Goal: Task Accomplishment & Management: Manage account settings

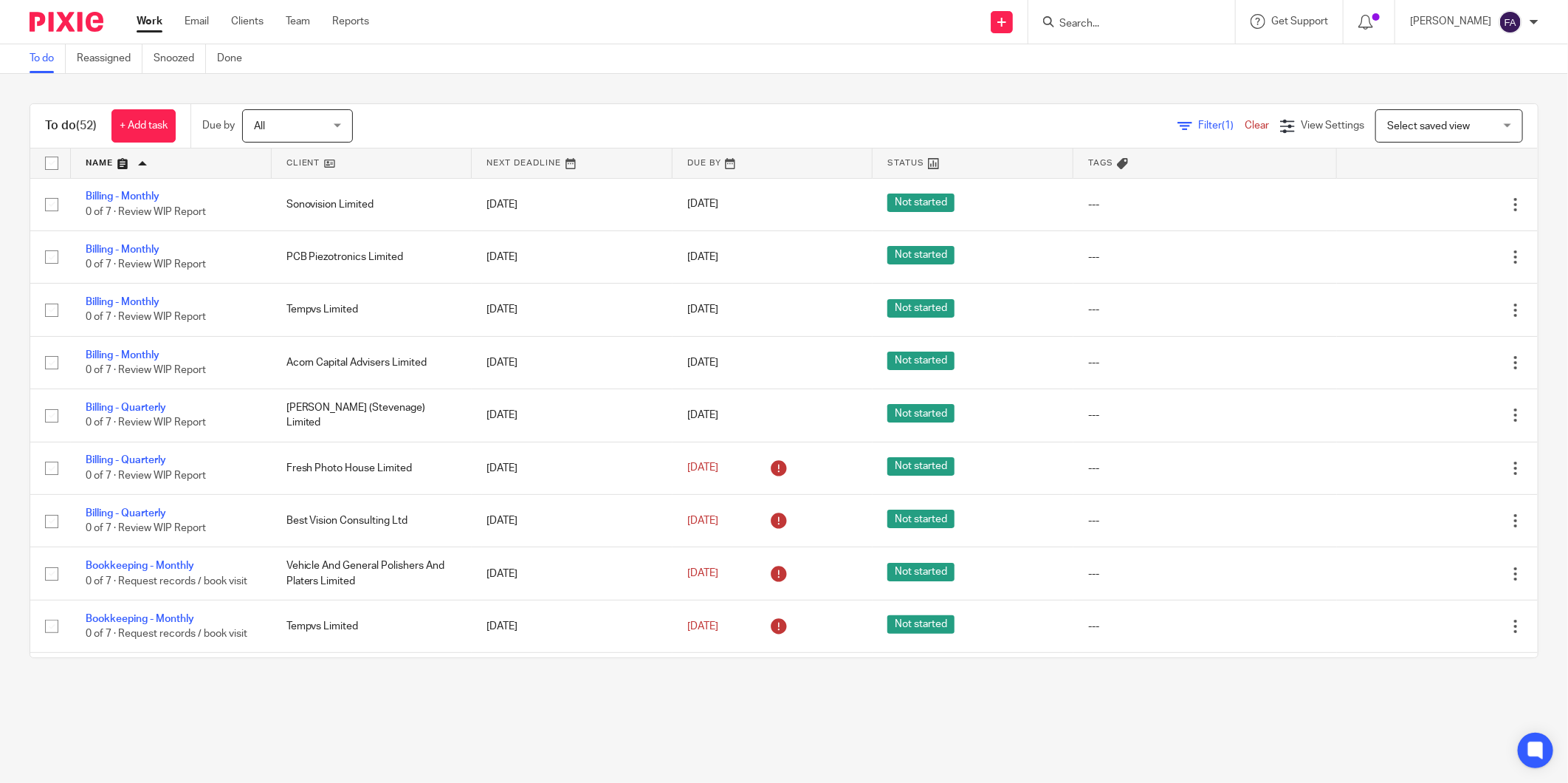
click at [1147, 2] on div at bounding box center [1131, 22] width 207 height 43
click at [1139, 24] on input "Search" at bounding box center [1125, 24] width 133 height 13
type input "billcole"
click at [1212, 64] on link at bounding box center [1158, 58] width 207 height 23
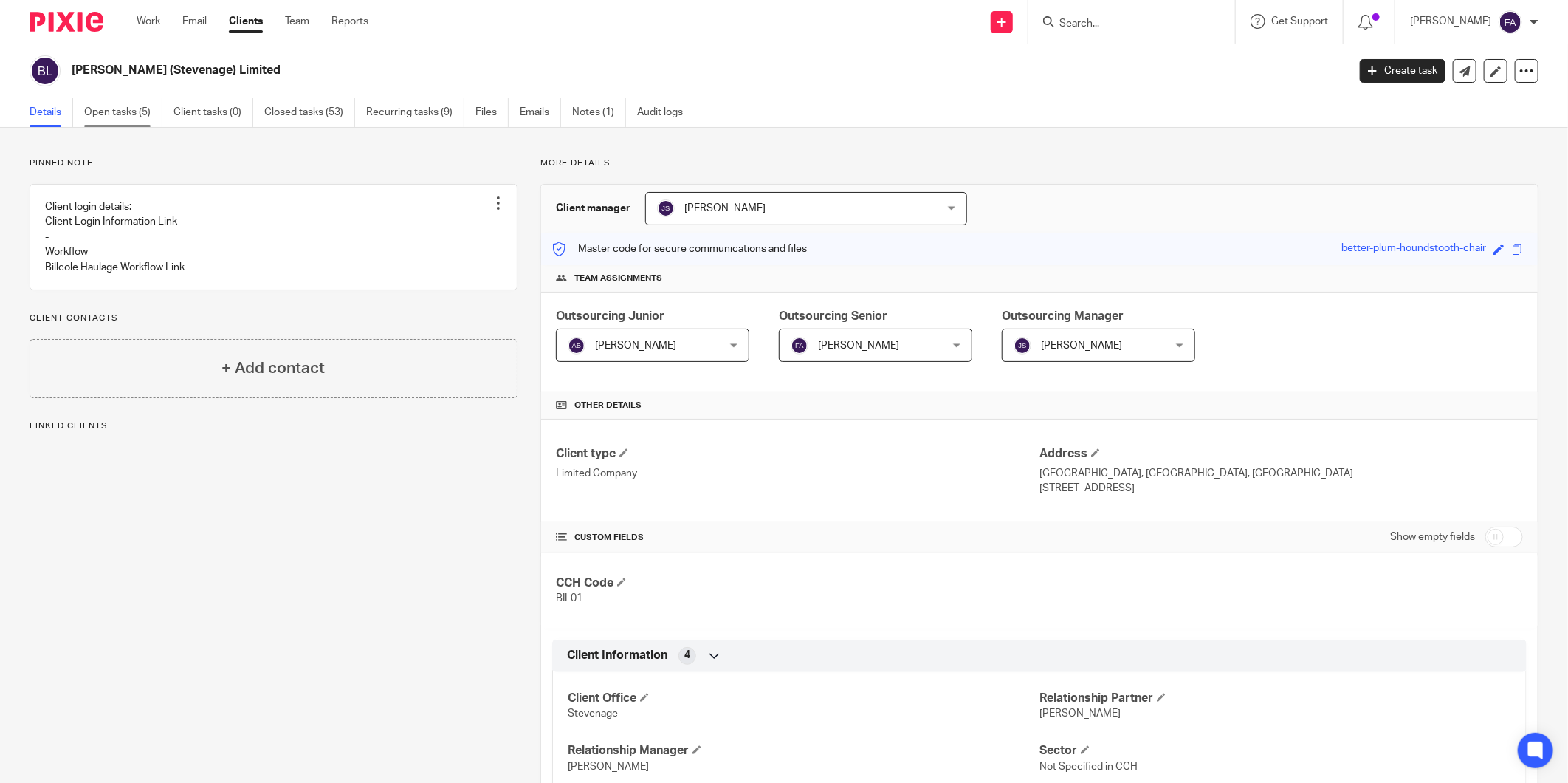
click at [139, 118] on link "Open tasks (5)" at bounding box center [124, 113] width 79 height 29
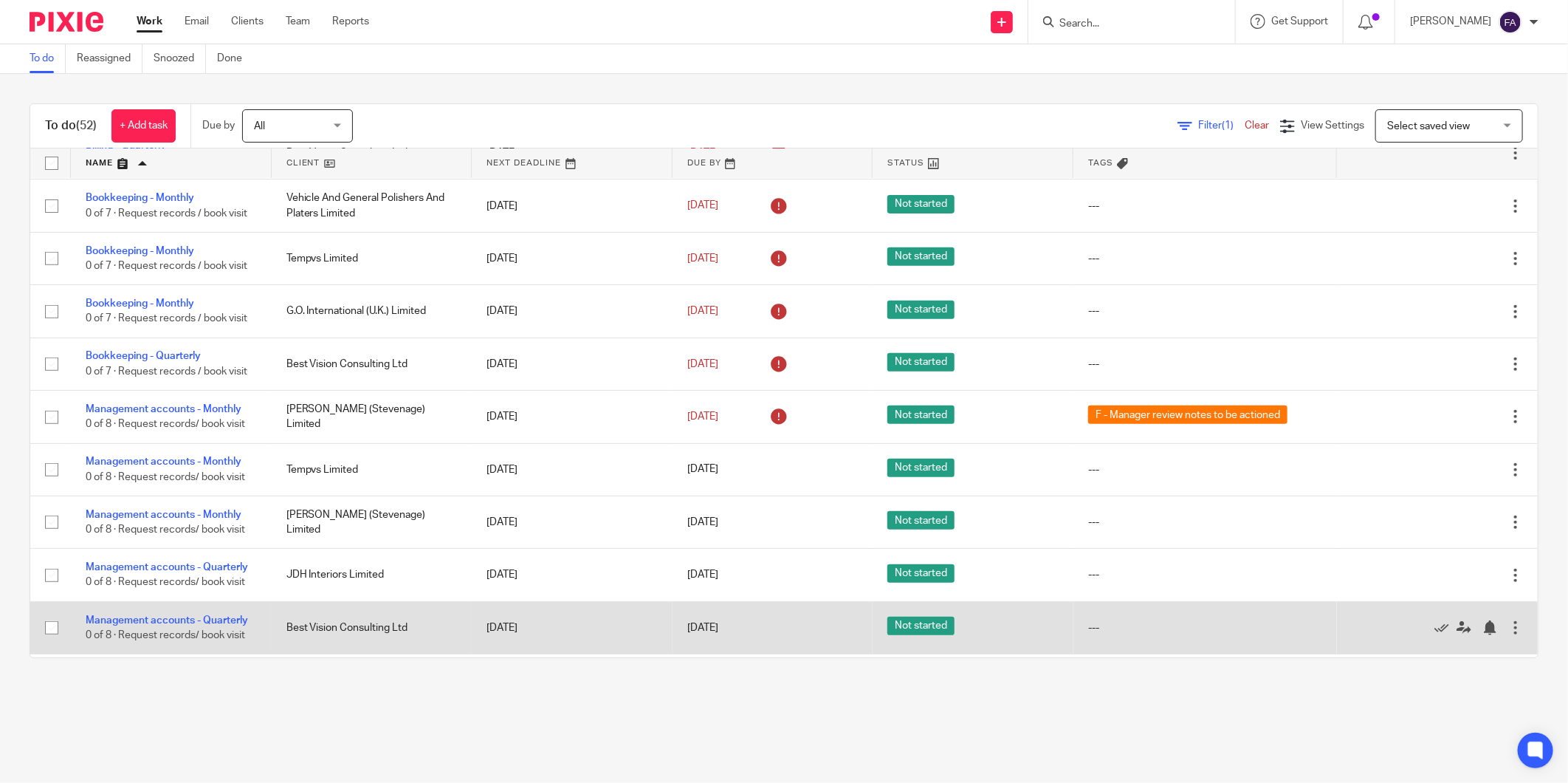
scroll to position [328, 0]
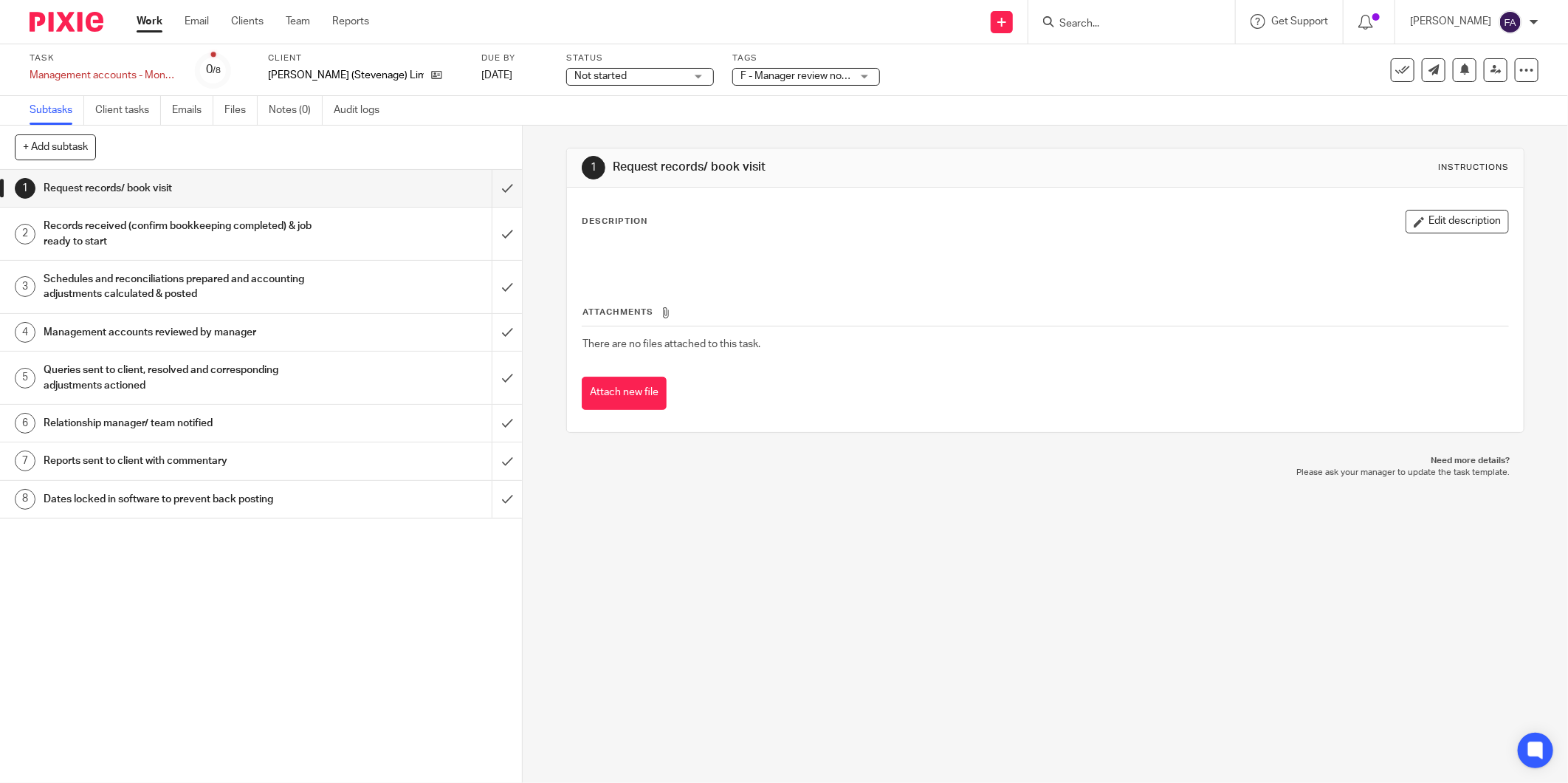
click at [836, 68] on span "F - Manager review notes to be actioned" at bounding box center [796, 76] width 111 height 16
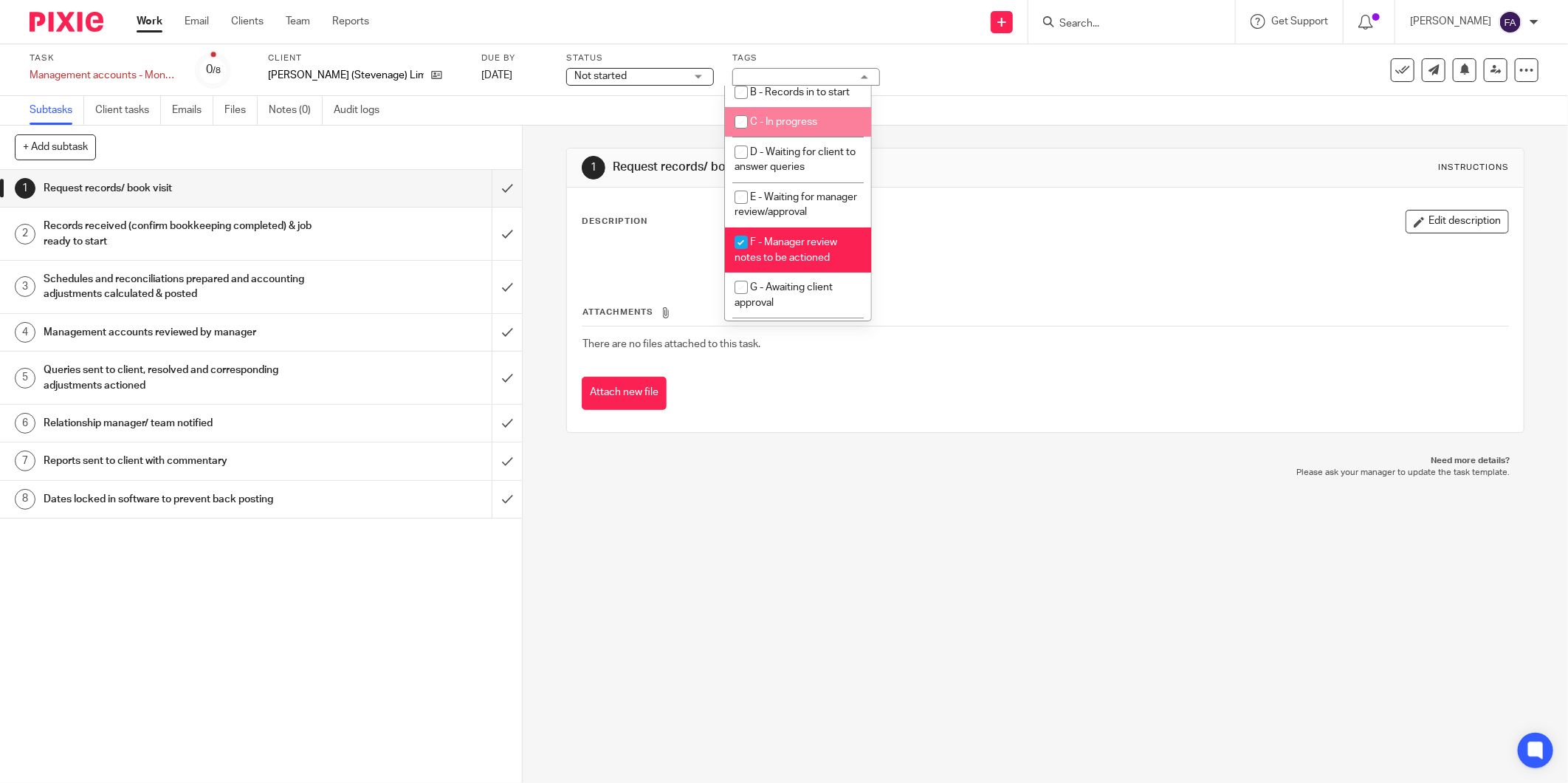
scroll to position [162, 0]
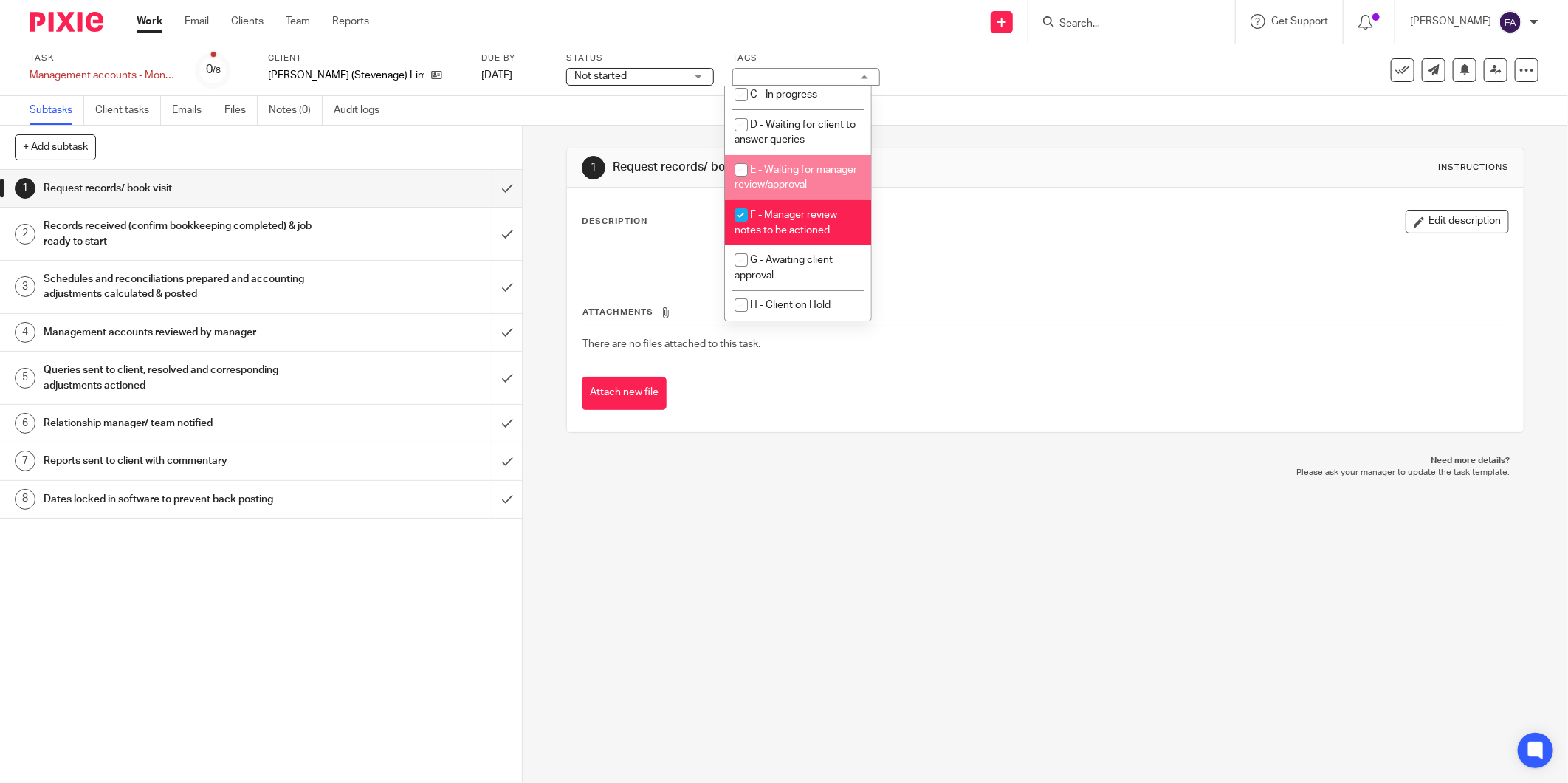
click at [796, 177] on li "E - Waiting for manager review/approval" at bounding box center [799, 177] width 146 height 45
checkbox input "true"
click at [799, 221] on li "F - Manager review notes to be actioned" at bounding box center [799, 223] width 146 height 45
checkbox input "false"
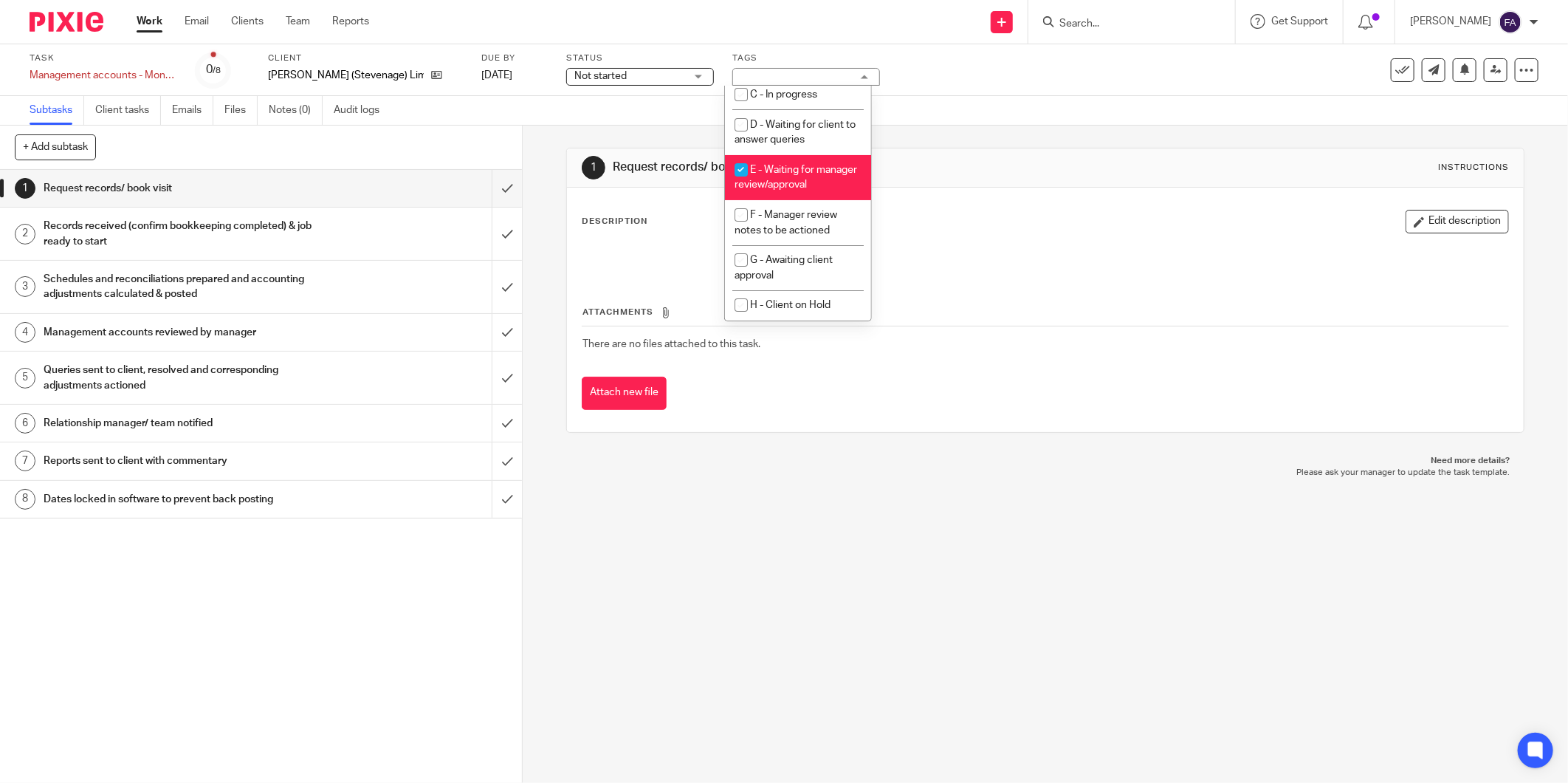
click at [900, 174] on h1 "Request records/ book visit" at bounding box center [845, 167] width 464 height 16
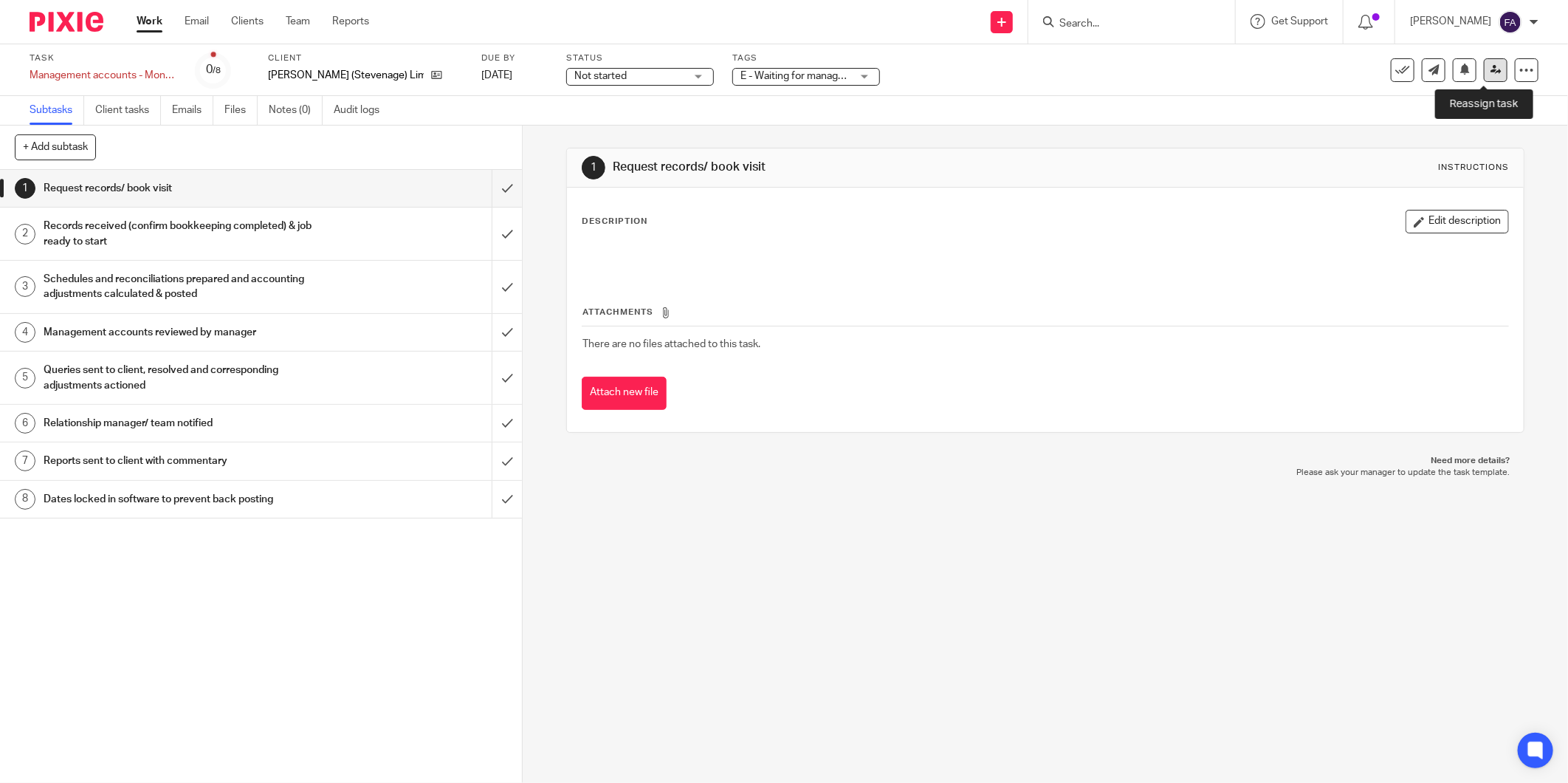
click at [1491, 68] on icon at bounding box center [1497, 70] width 11 height 11
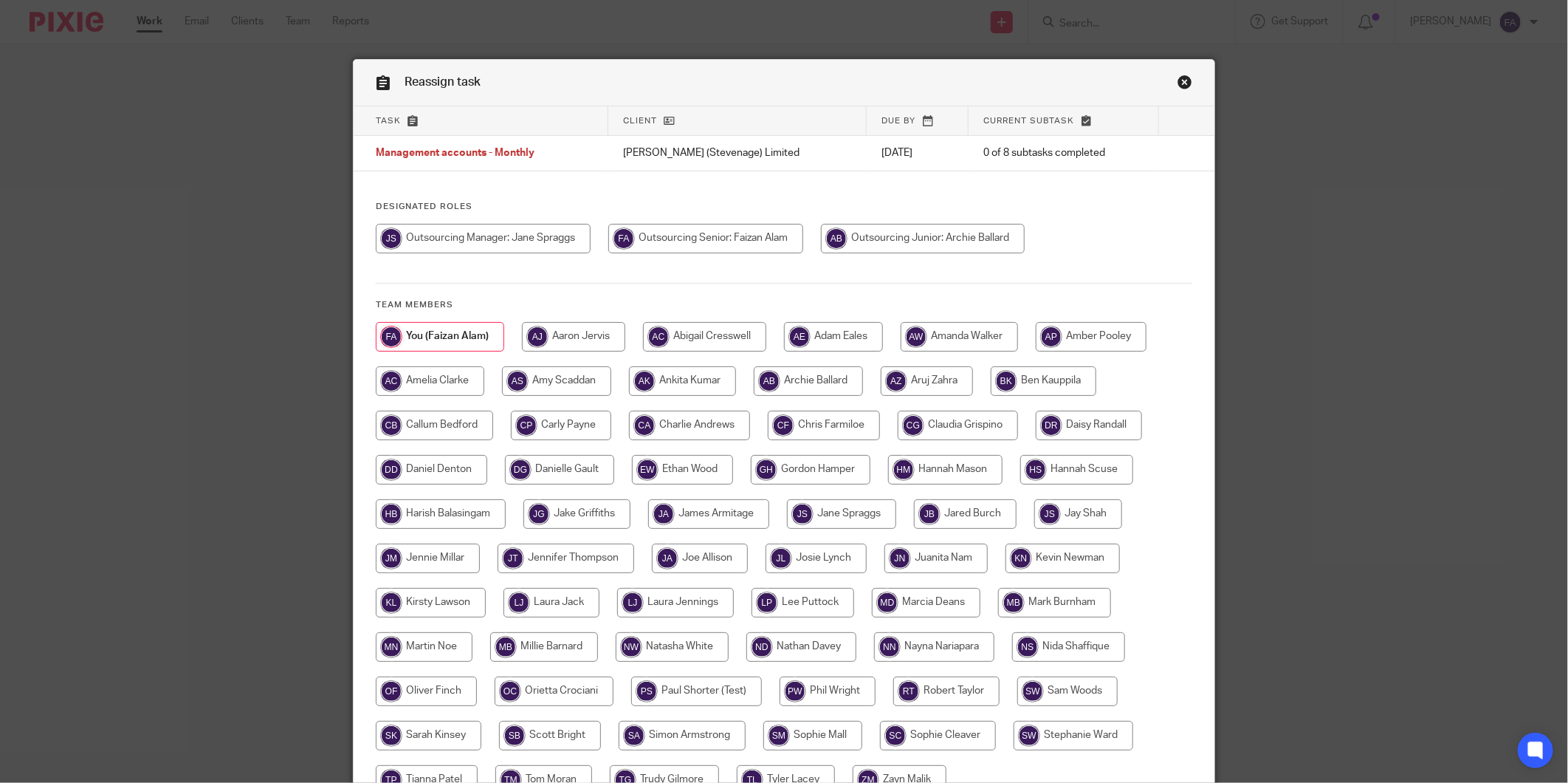
click at [554, 238] on input "radio" at bounding box center [483, 239] width 215 height 30
radio input "true"
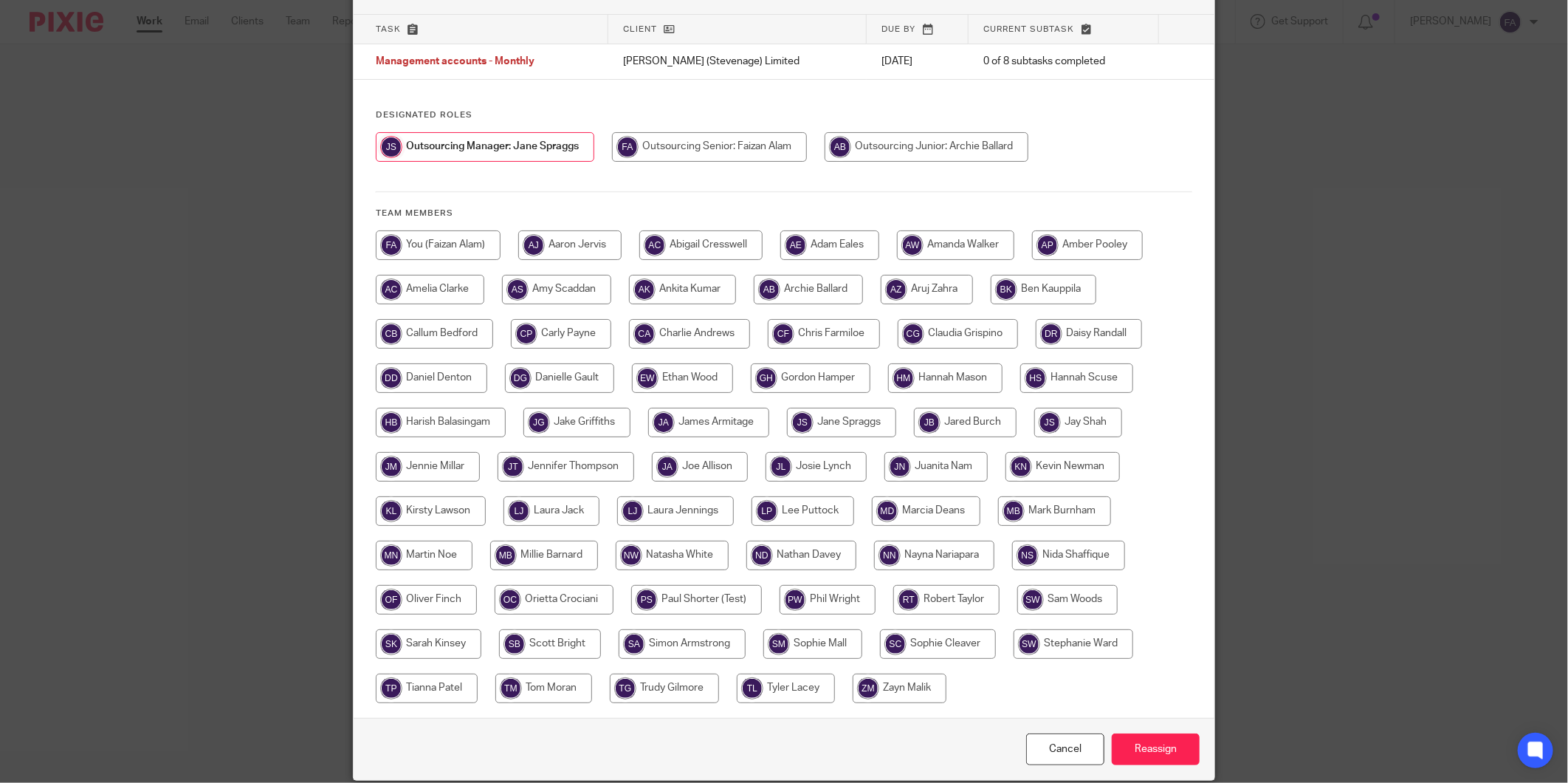
scroll to position [149, 0]
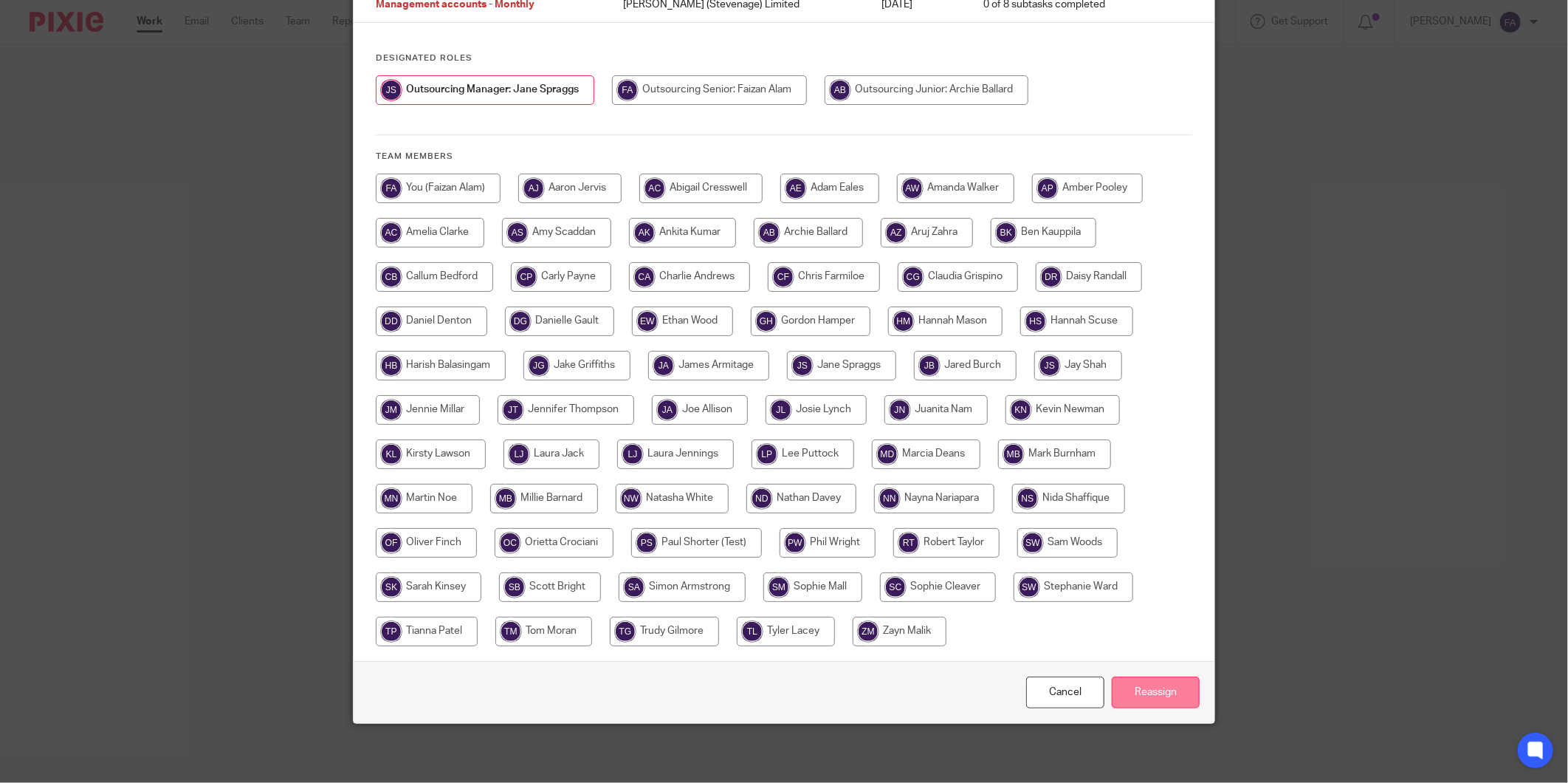
click at [1150, 689] on input "Reassign" at bounding box center [1156, 693] width 88 height 32
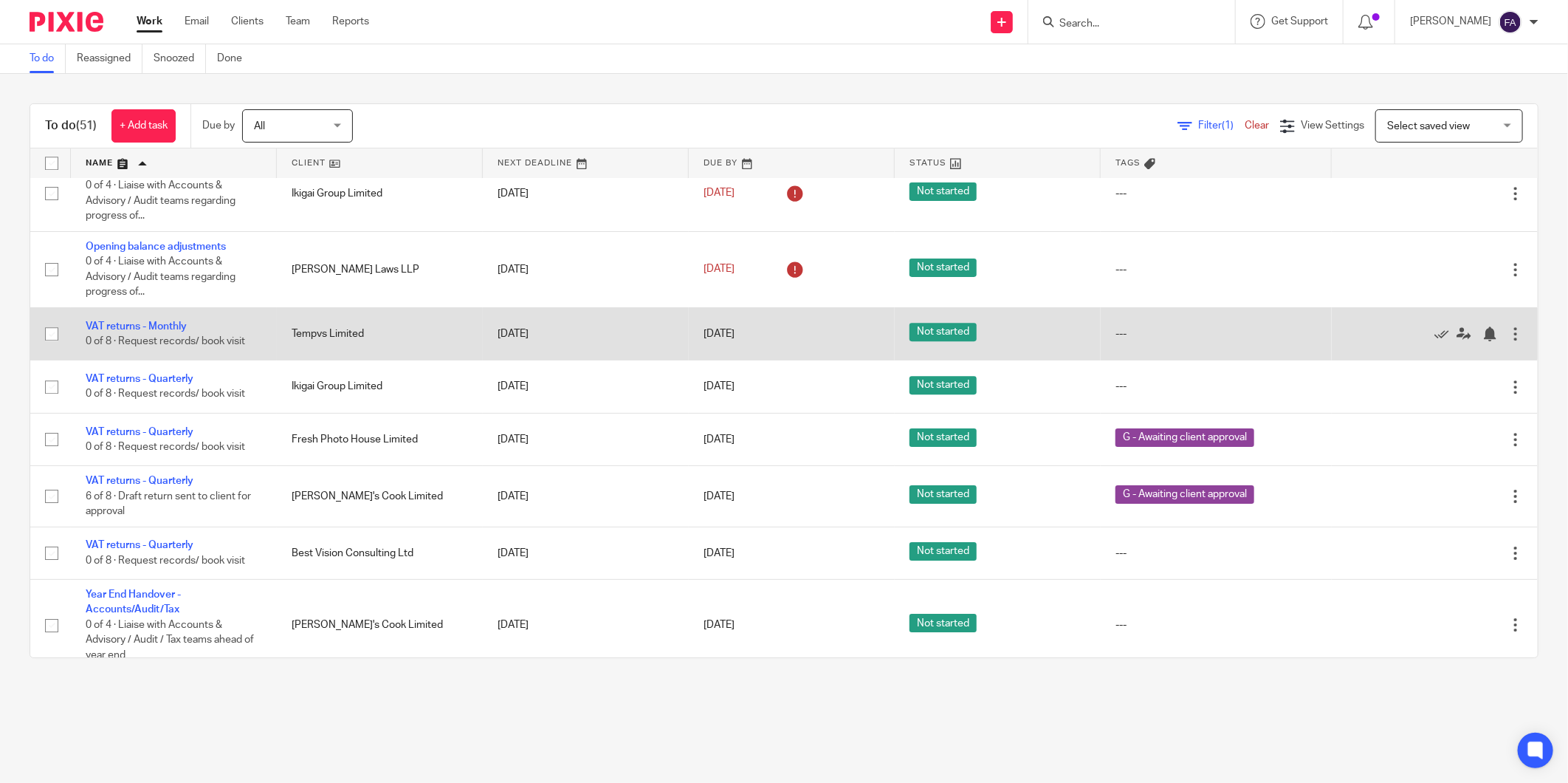
scroll to position [2967, 0]
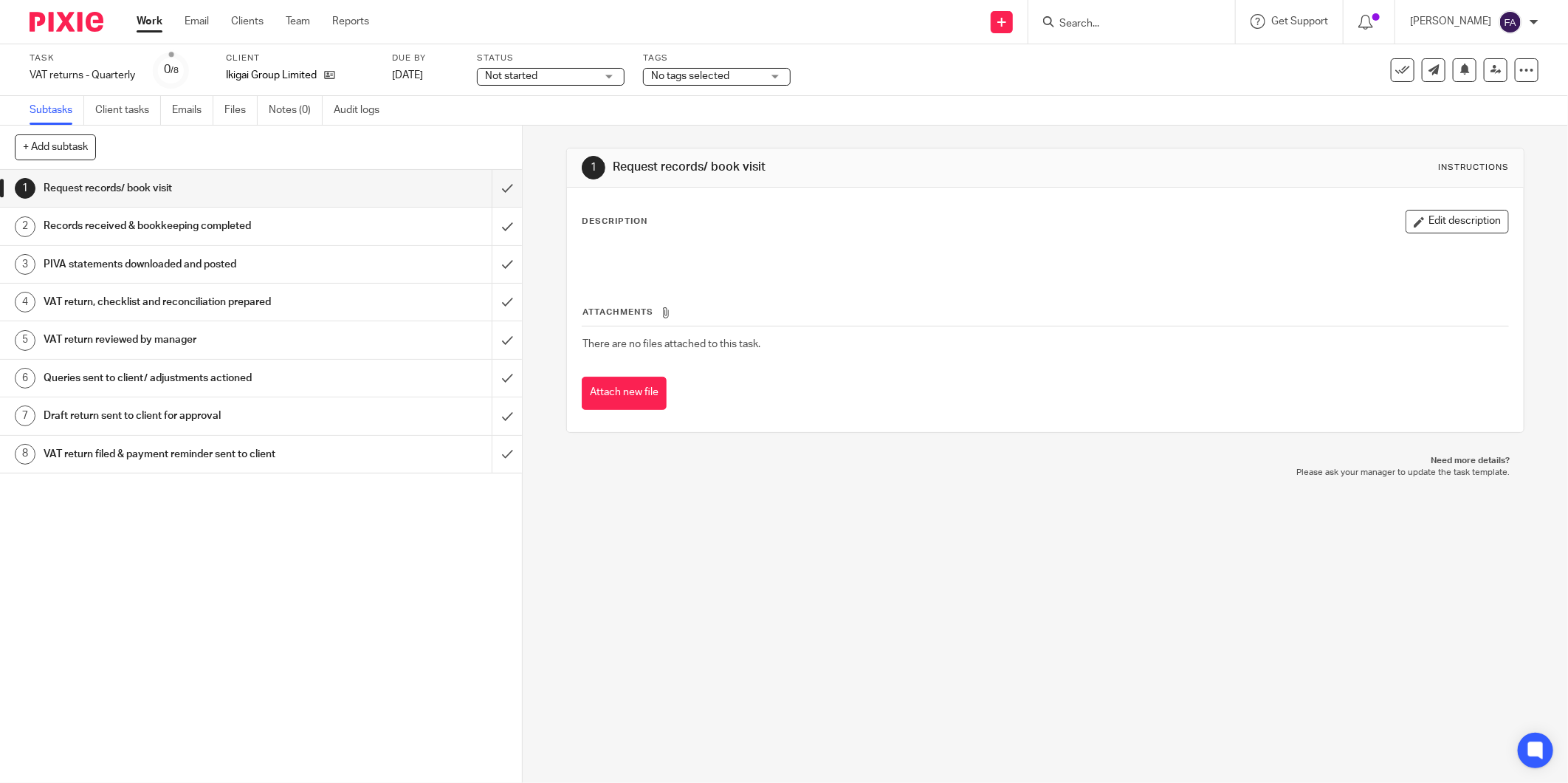
click at [751, 78] on span "No tags selected" at bounding box center [707, 76] width 111 height 16
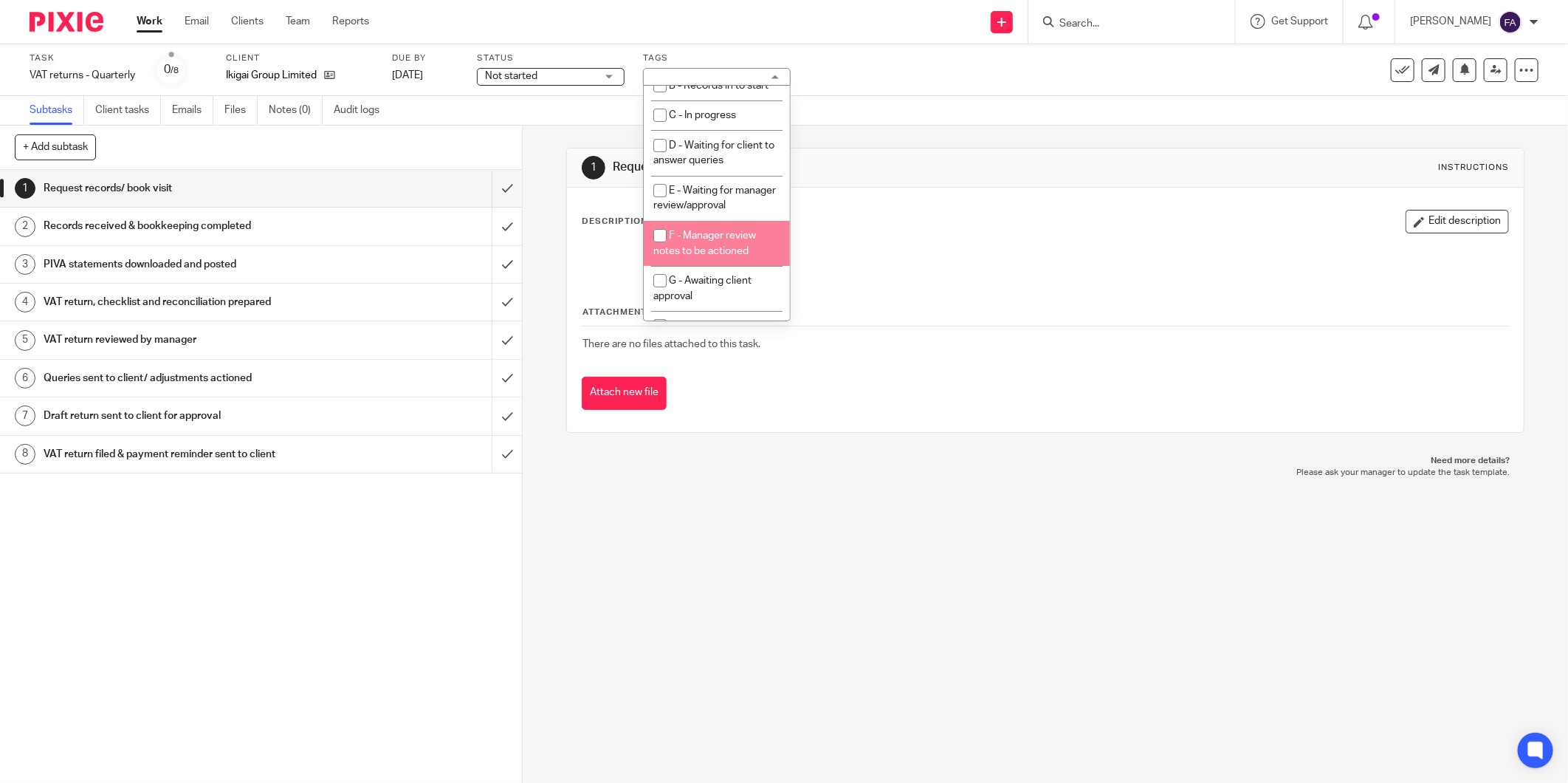
scroll to position [162, 0]
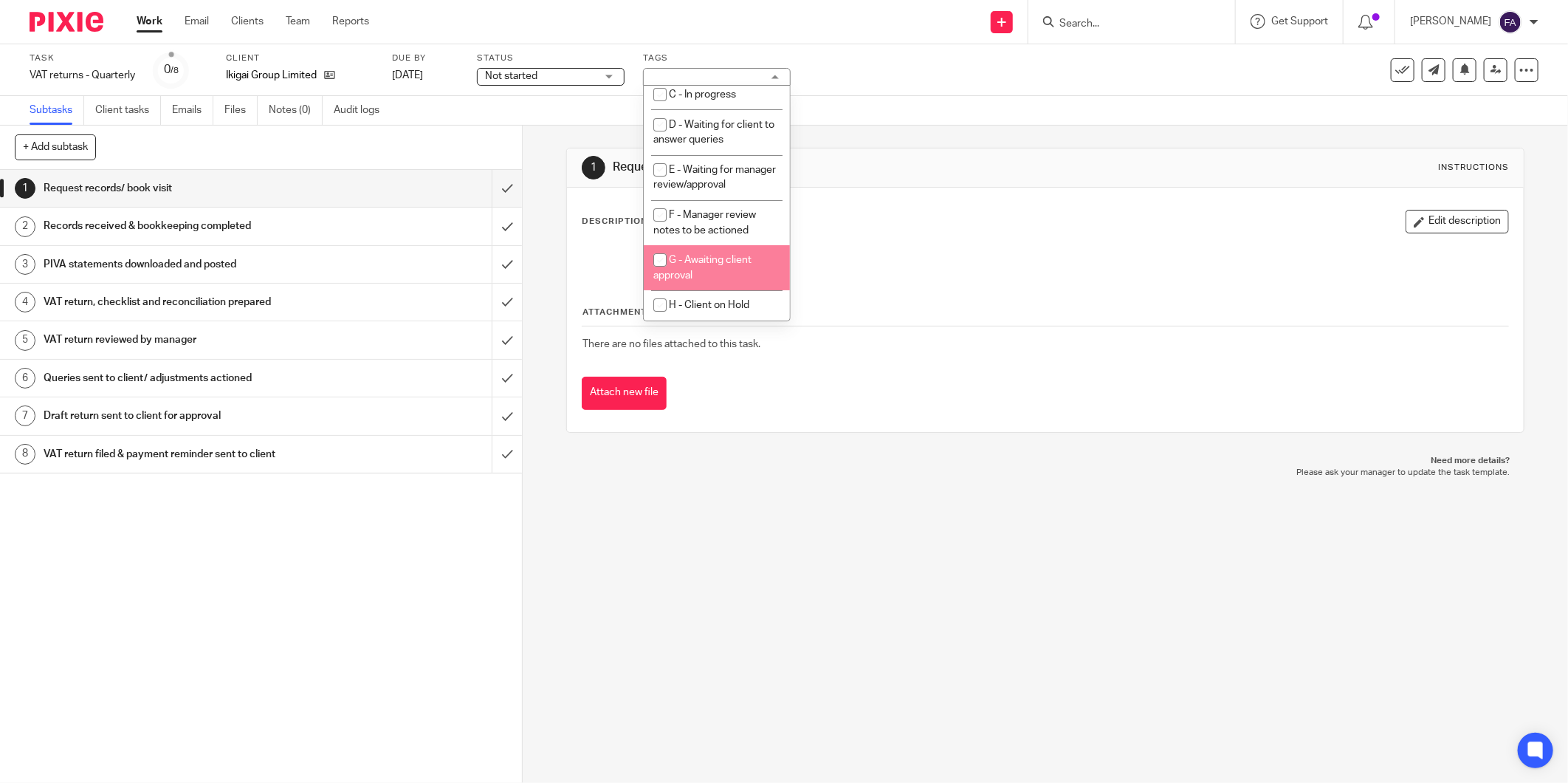
click at [729, 268] on li "G - Awaiting client approval" at bounding box center [717, 268] width 146 height 45
checkbox input "true"
click at [902, 218] on div "Description Edit description" at bounding box center [1046, 221] width 928 height 23
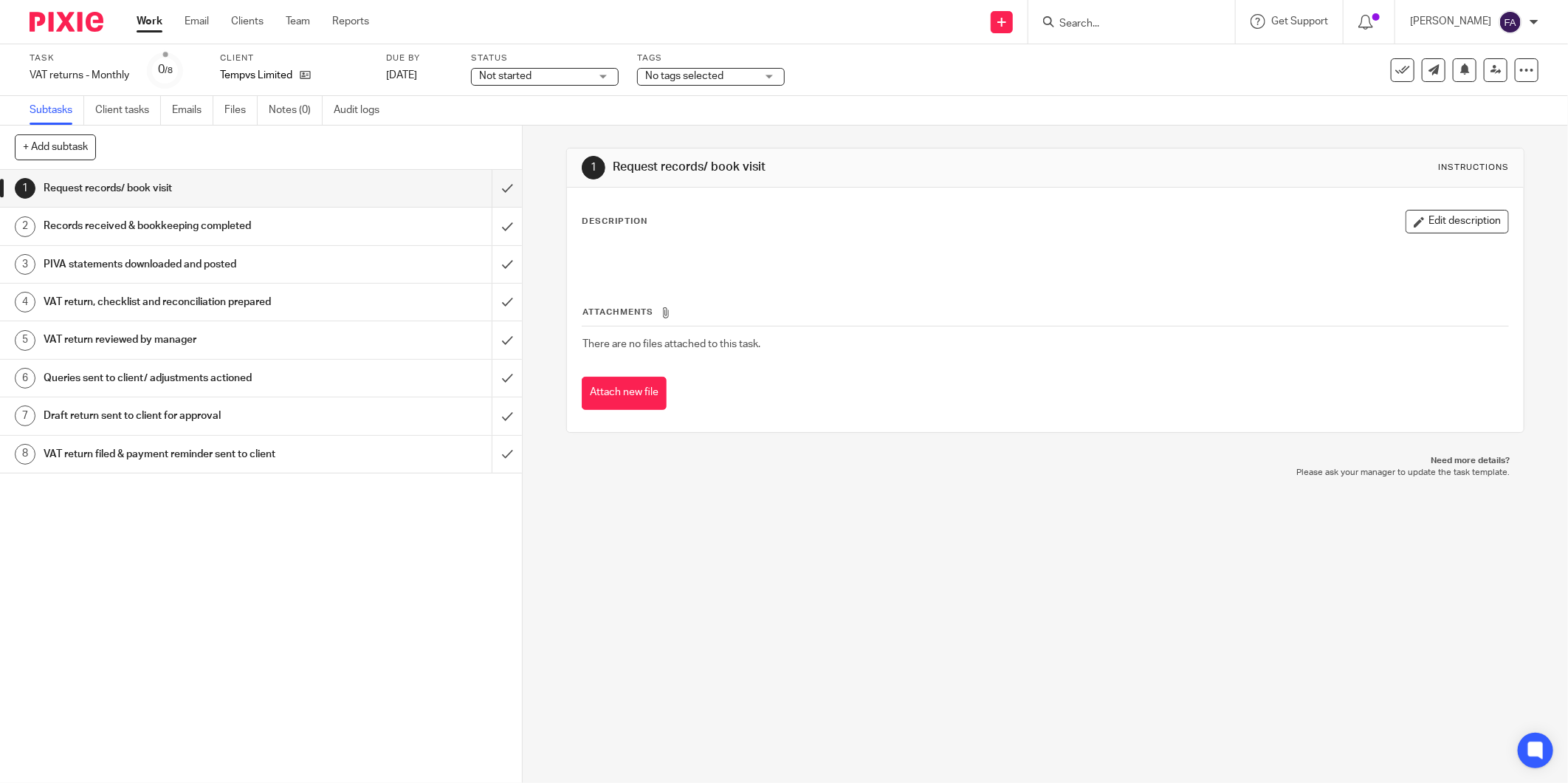
click at [724, 77] on span "No tags selected" at bounding box center [701, 76] width 111 height 16
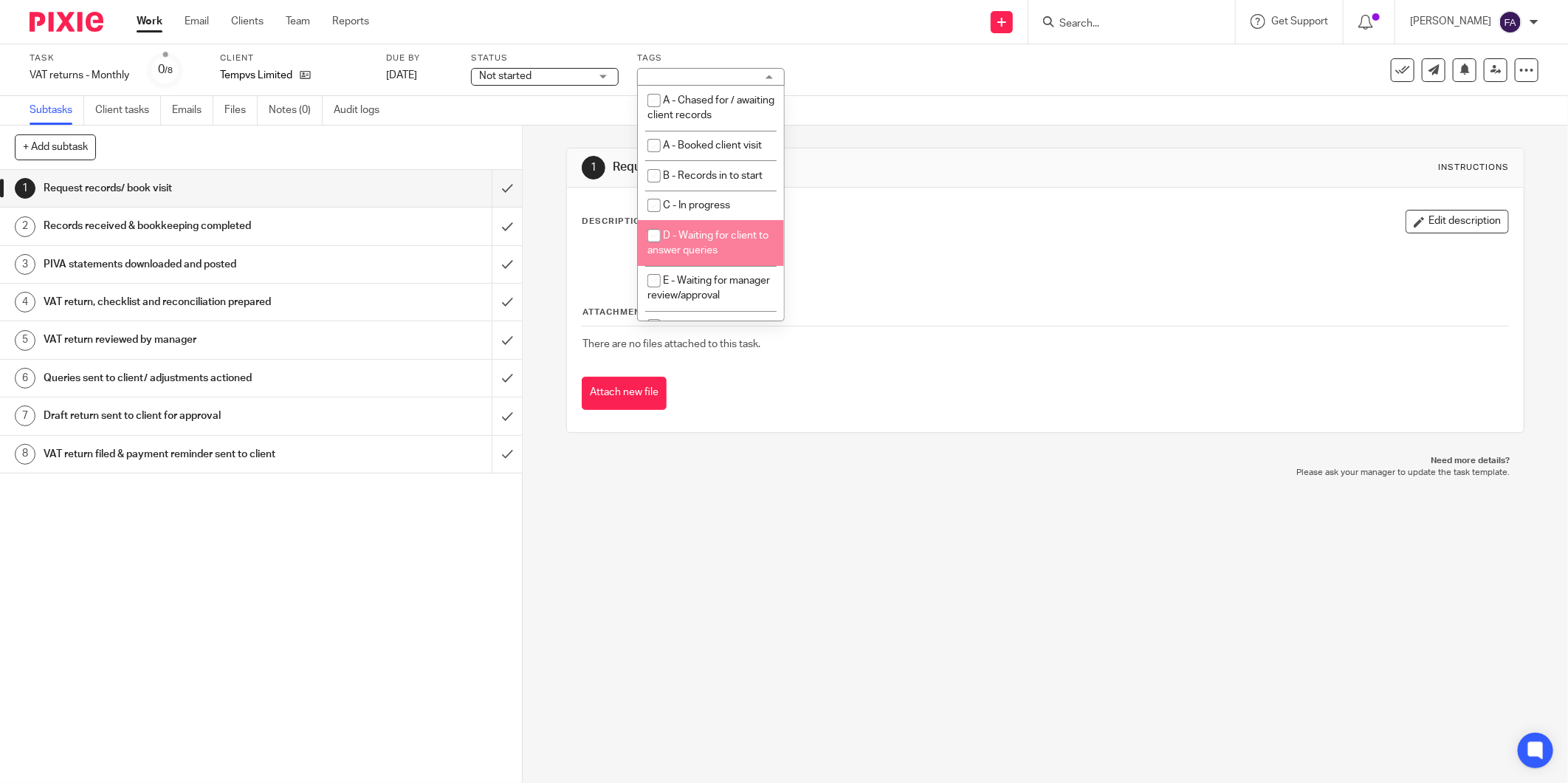
scroll to position [162, 0]
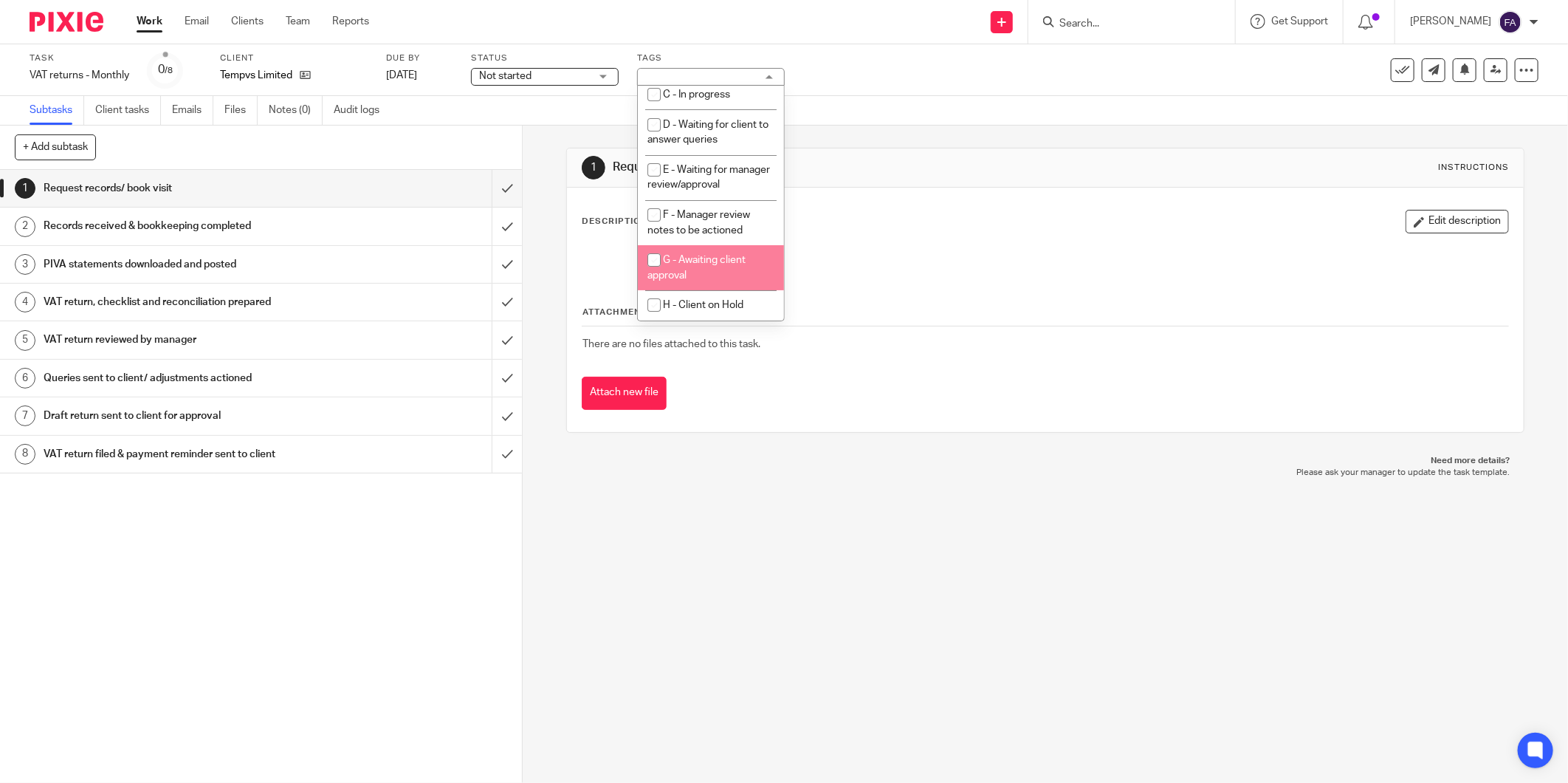
click at [728, 261] on span "G - Awaiting client approval" at bounding box center [696, 268] width 98 height 26
checkbox input "true"
click at [889, 242] on div at bounding box center [1046, 258] width 941 height 33
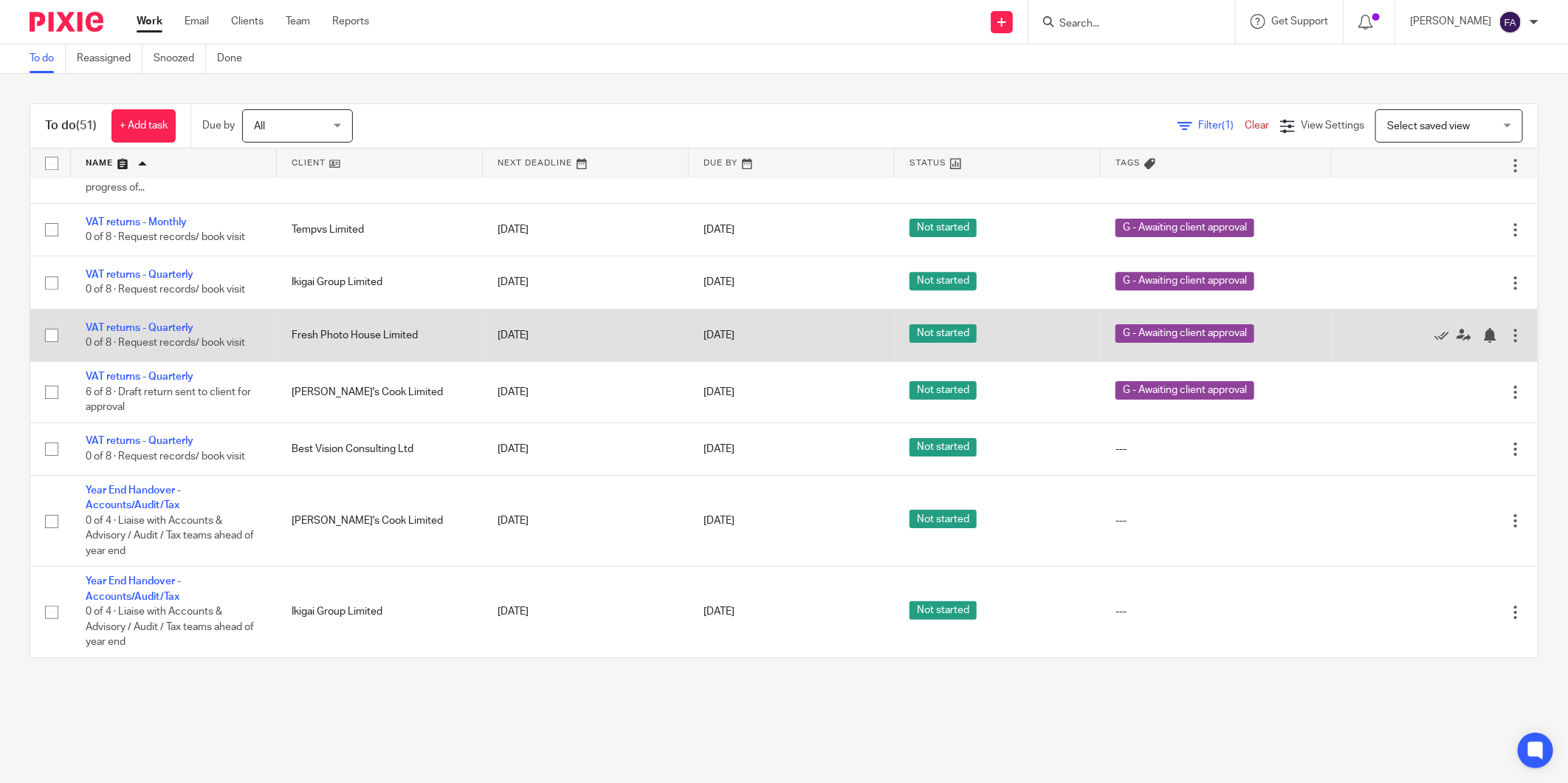
scroll to position [2967, 0]
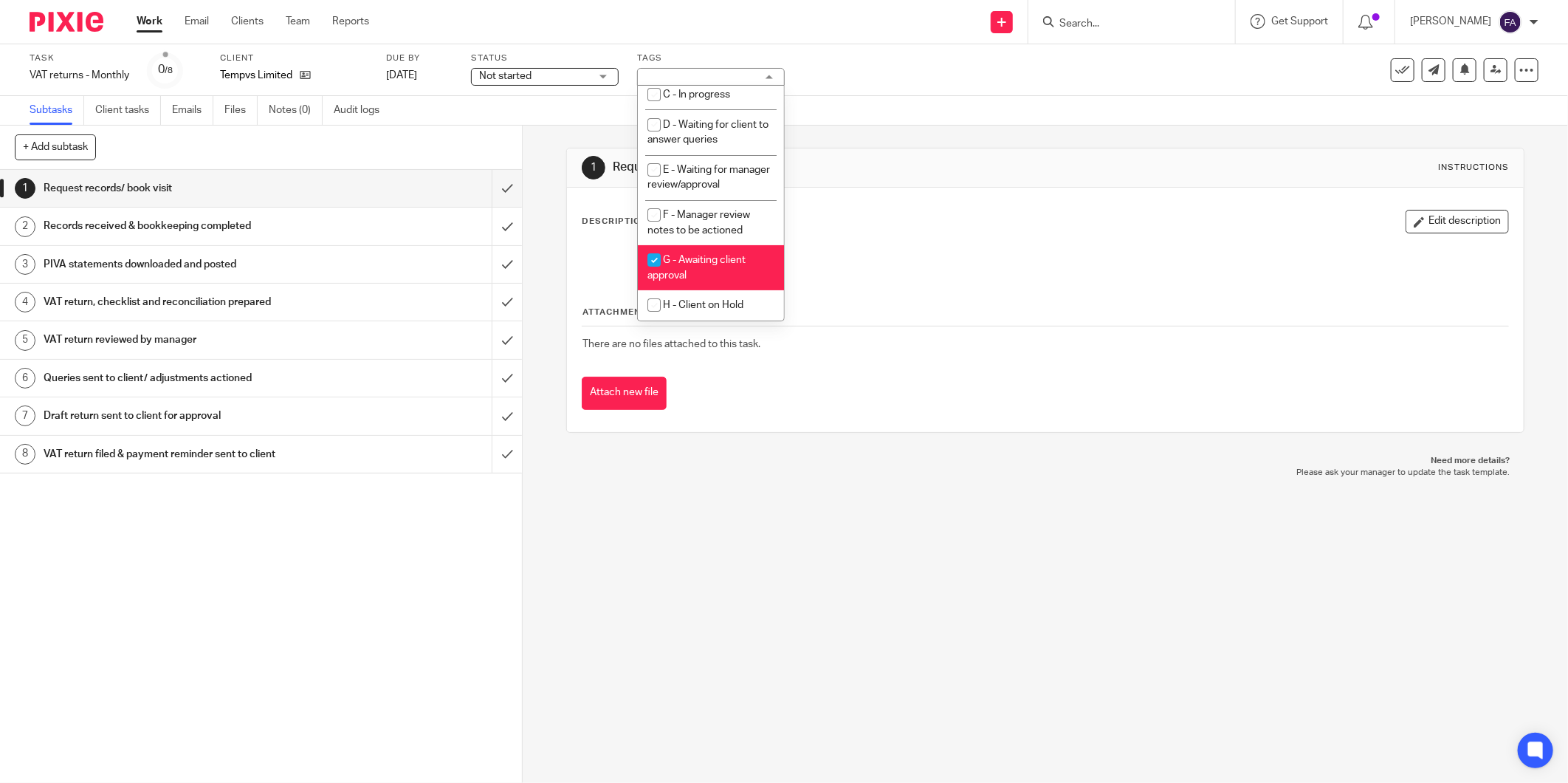
click at [713, 266] on li "G - Awaiting client approval" at bounding box center [711, 268] width 146 height 45
checkbox input "false"
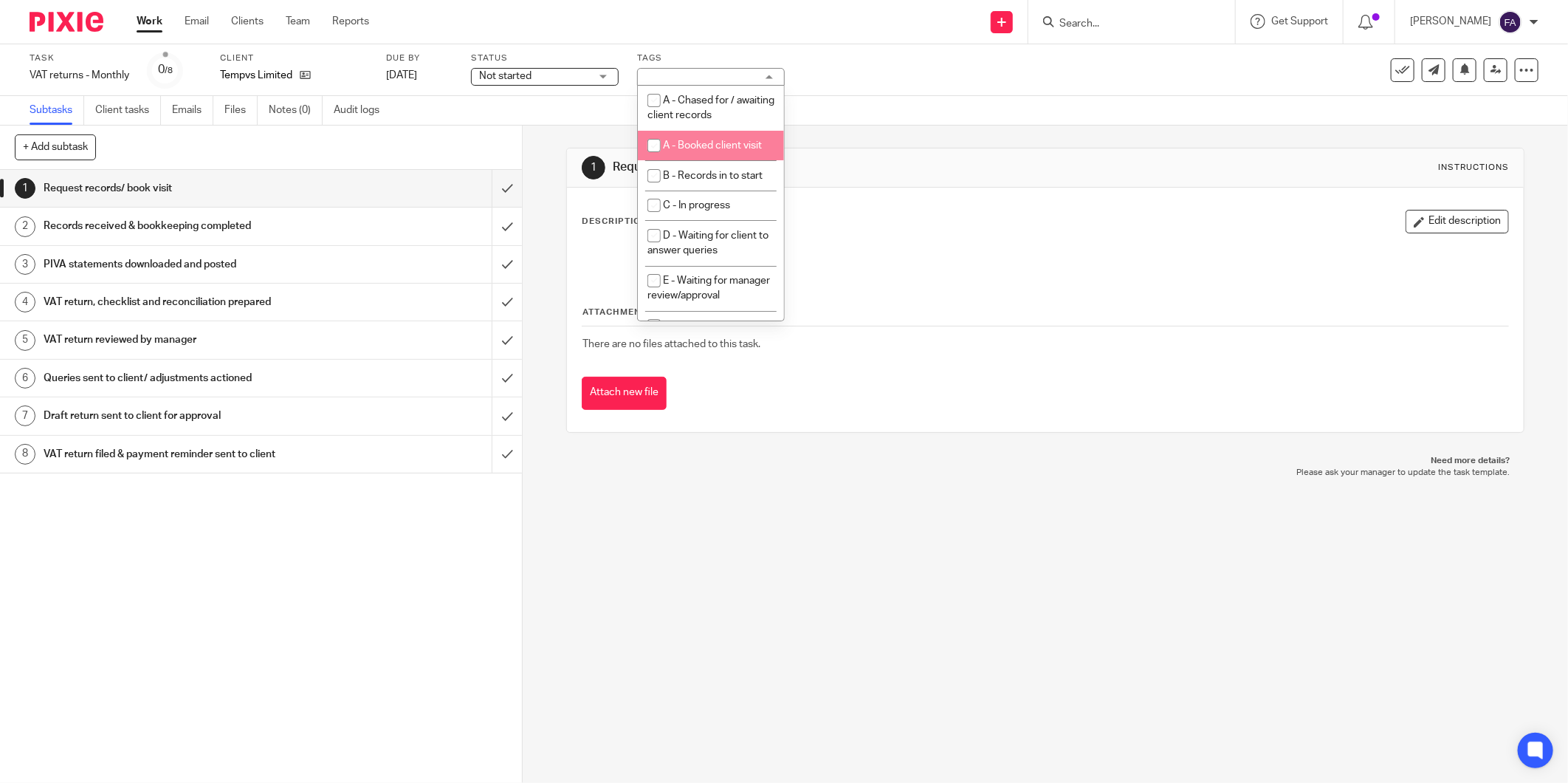
click at [710, 139] on li "A - Booked client visit" at bounding box center [711, 145] width 146 height 30
click at [712, 144] on span "A - Booked client visit" at bounding box center [712, 145] width 99 height 10
checkbox input "false"
click at [706, 103] on span "A - Chased for / awaiting client records" at bounding box center [711, 109] width 127 height 26
checkbox input "true"
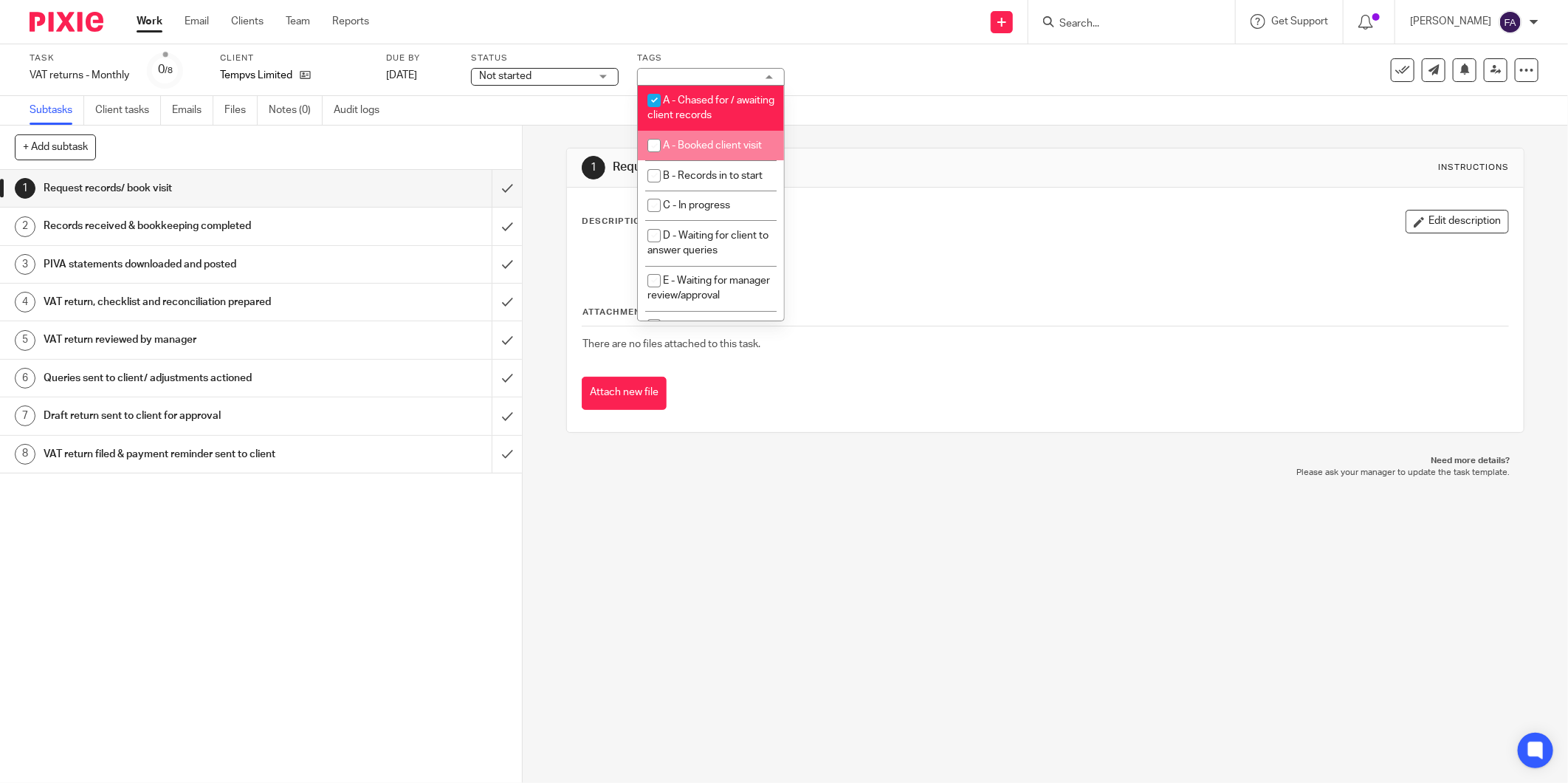
click at [855, 128] on div "1 Request records/ book visit Instructions Description Edit description Attachm…" at bounding box center [1045, 290] width 959 height 329
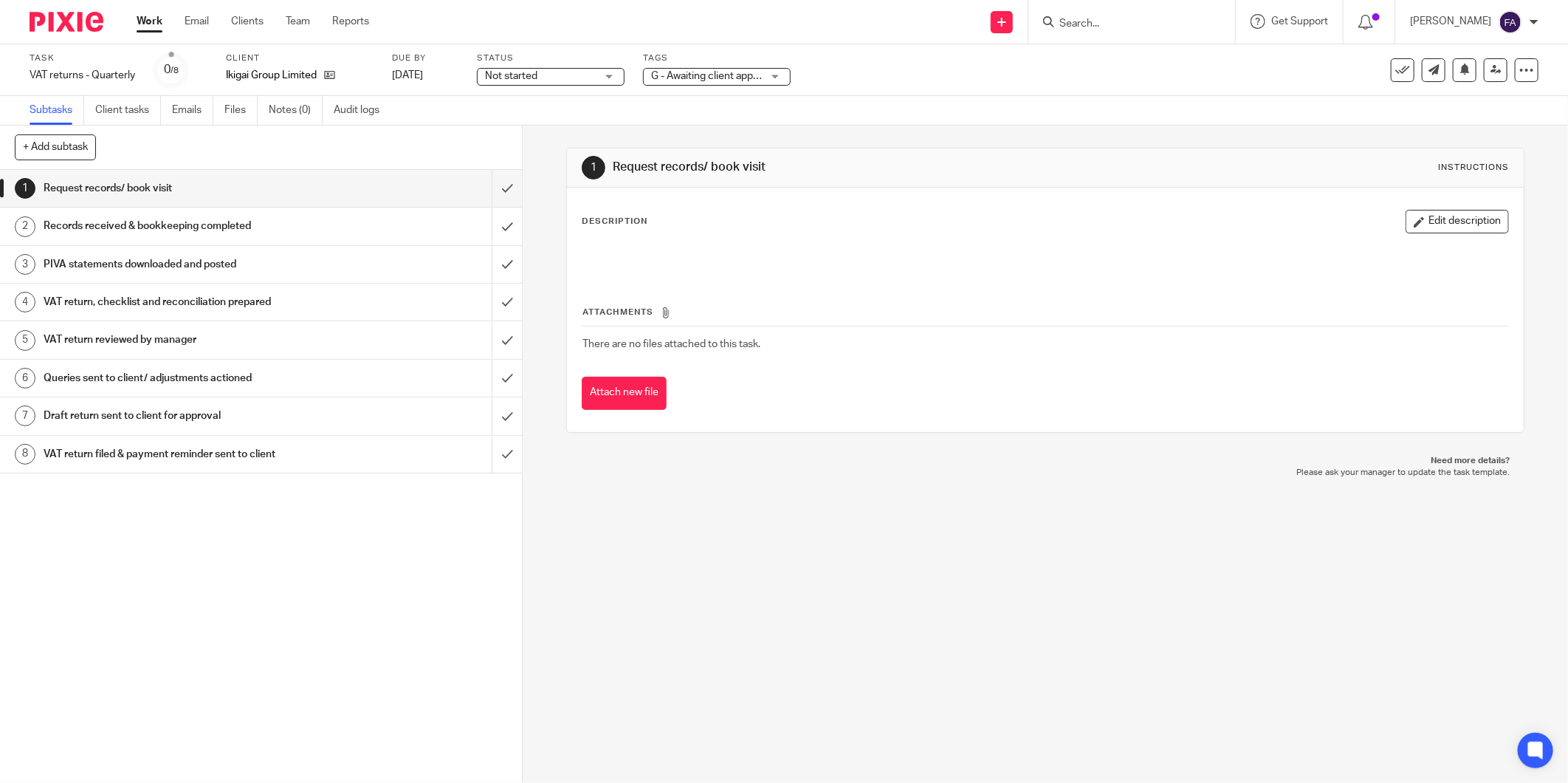
click at [713, 84] on div "G - Awaiting client approval" at bounding box center [717, 76] width 148 height 18
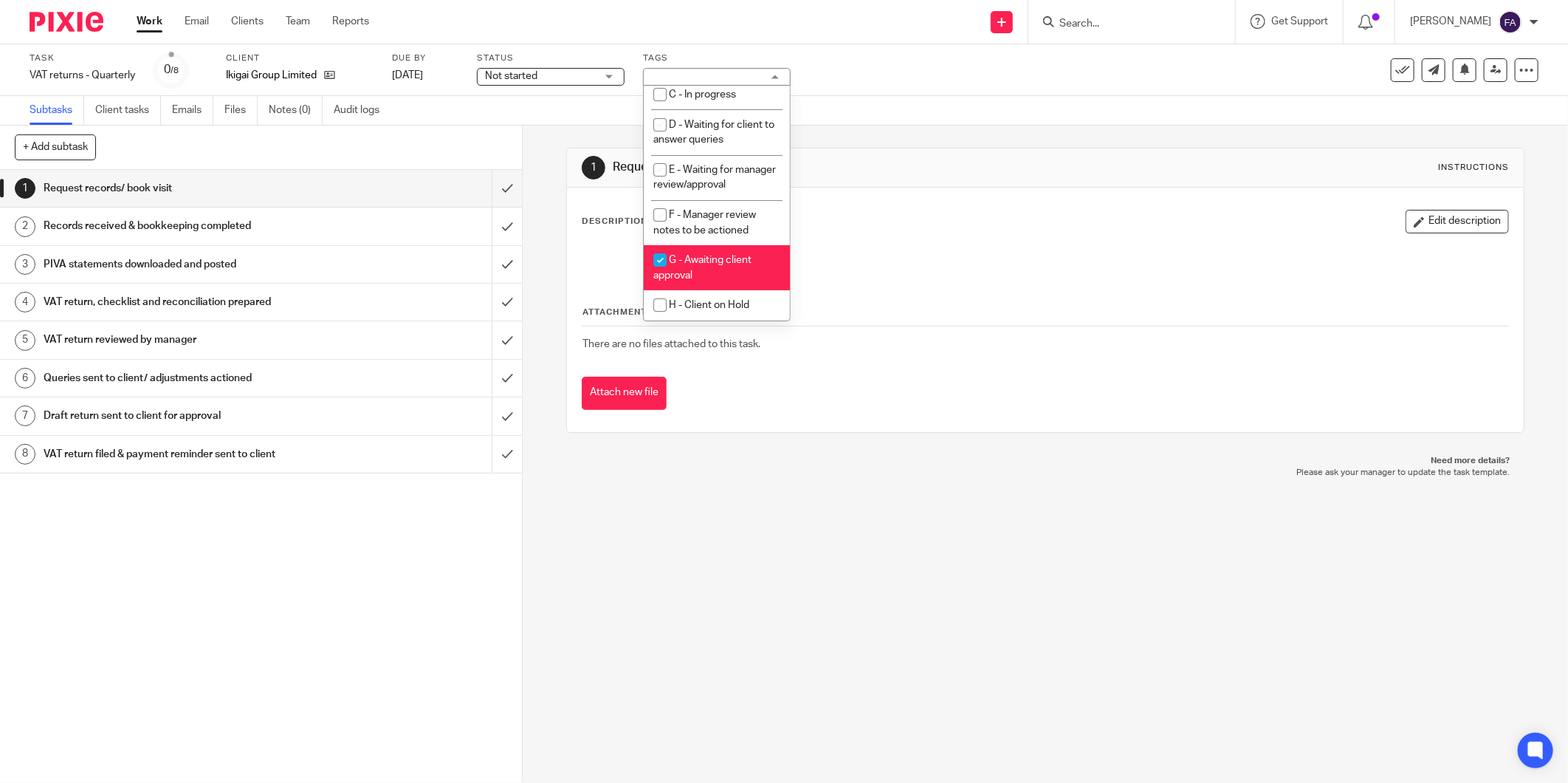
click at [725, 256] on span "G - Awaiting client approval" at bounding box center [702, 268] width 98 height 26
checkbox input "false"
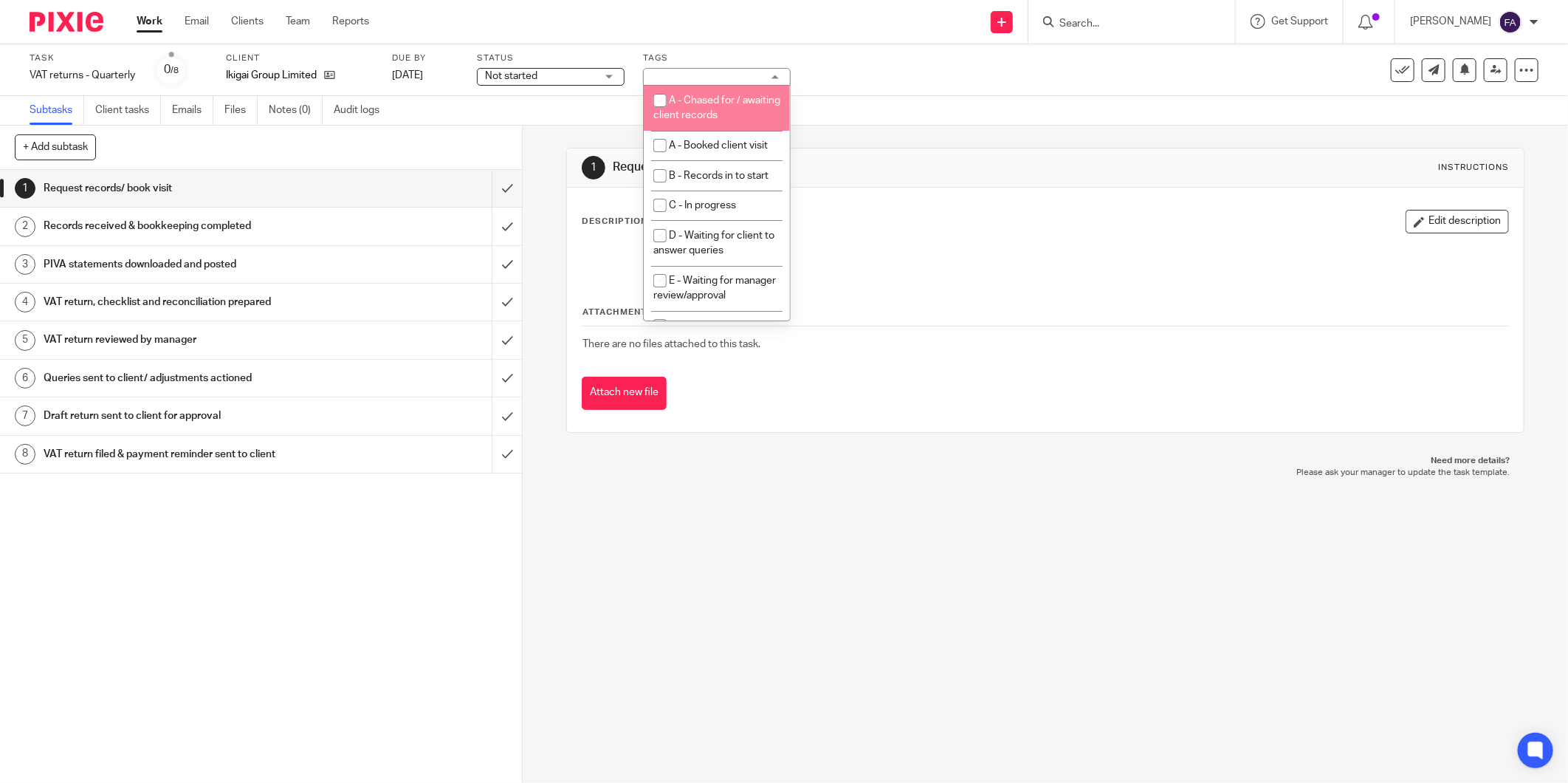
click at [709, 97] on span "A - Chased for / awaiting client records" at bounding box center [717, 109] width 127 height 26
checkbox input "true"
click at [913, 116] on div "Subtasks Client tasks Emails Files Notes (0) Audit logs" at bounding box center [784, 111] width 1568 height 30
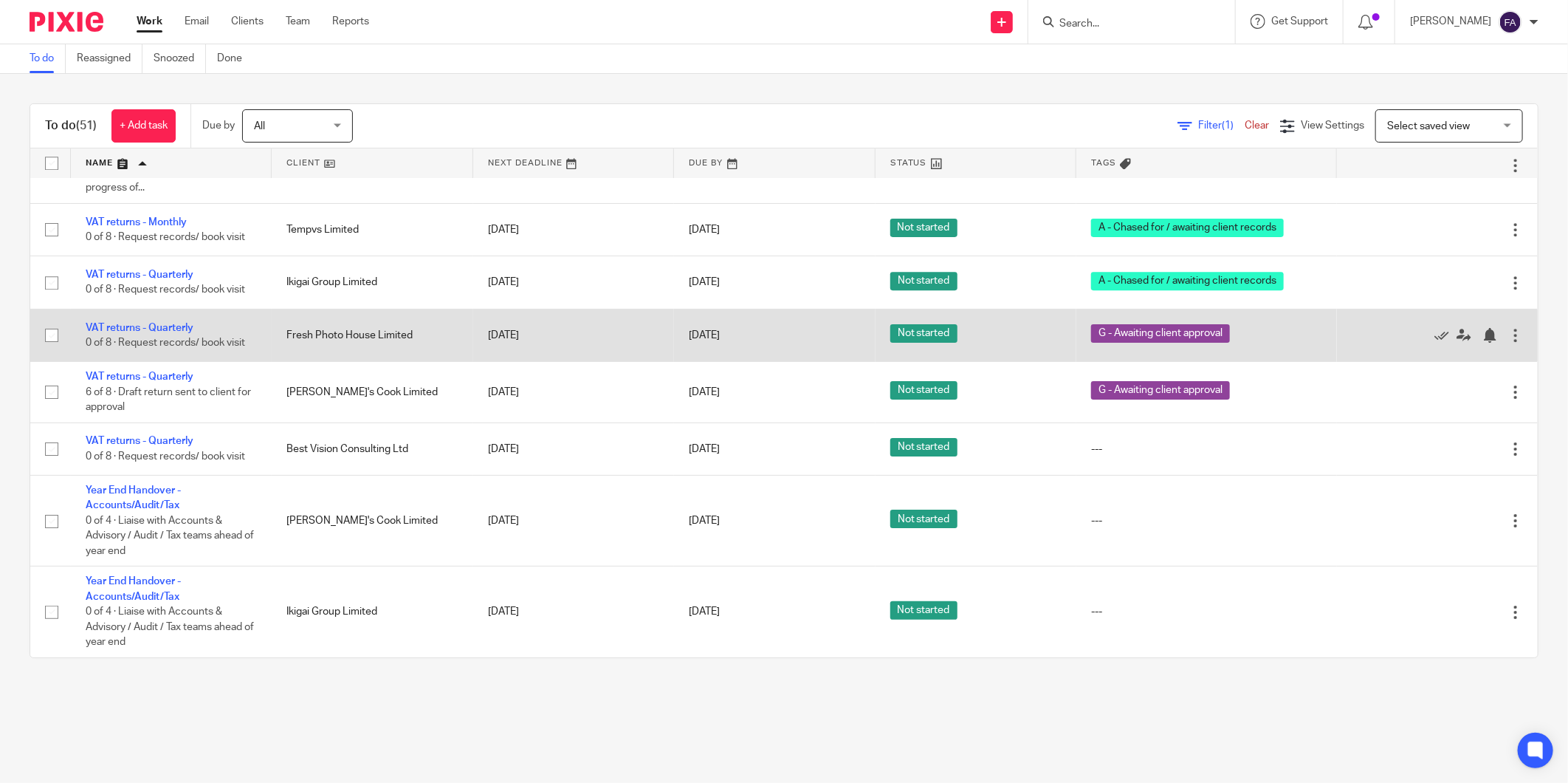
scroll to position [2967, 0]
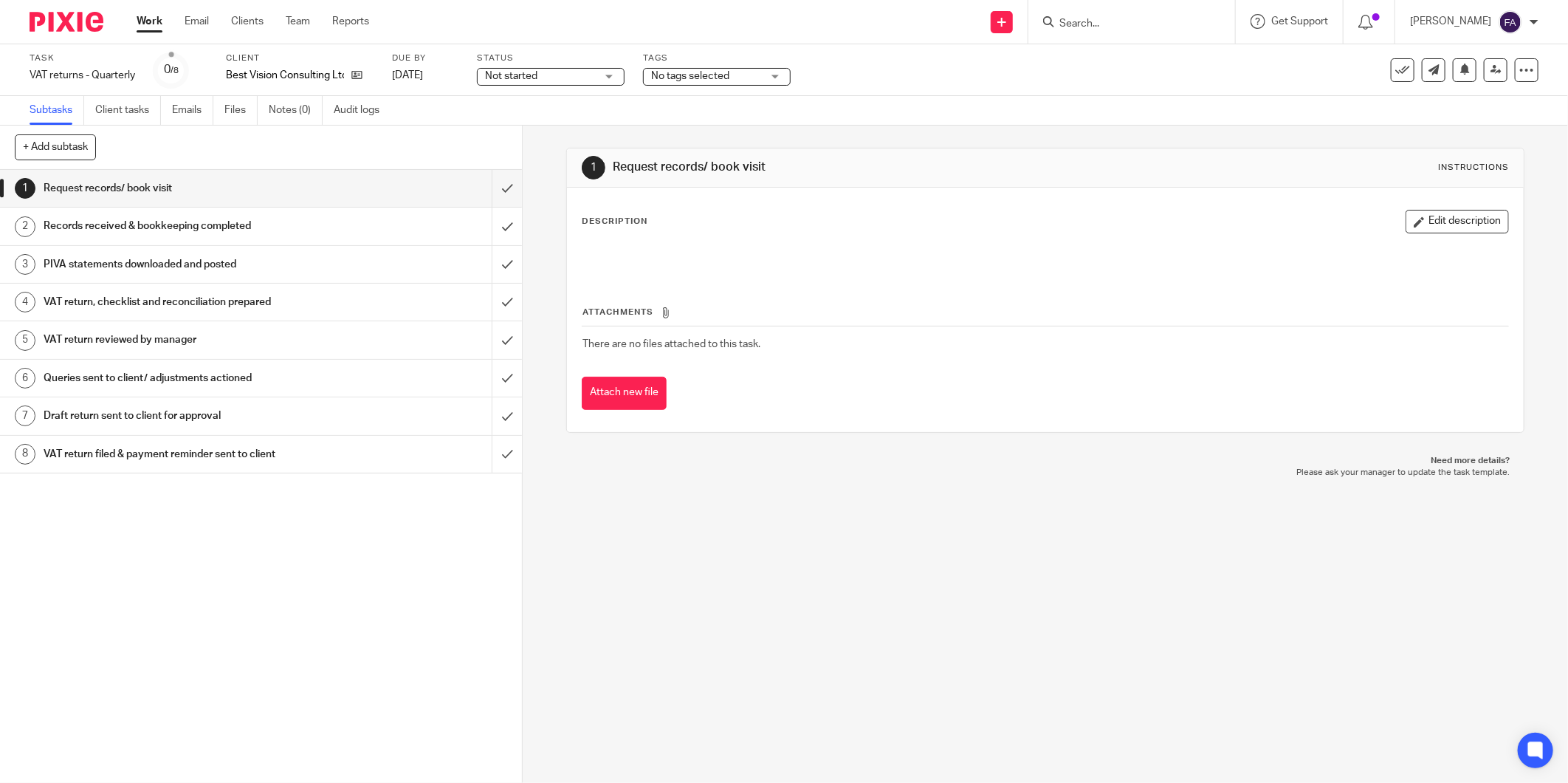
click at [733, 78] on span "No tags selected" at bounding box center [707, 76] width 111 height 16
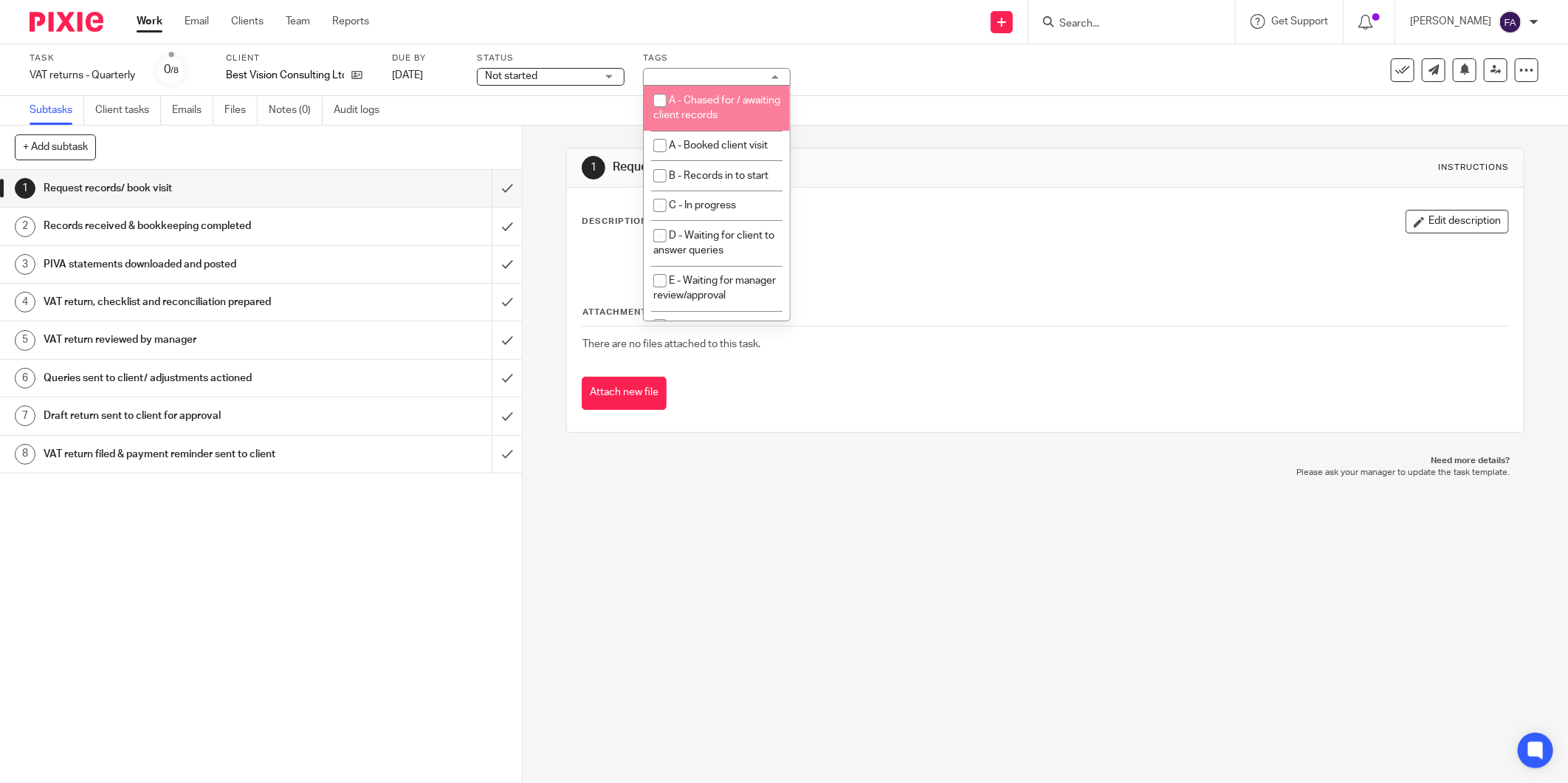
click at [711, 102] on span "A - Chased for / awaiting client records" at bounding box center [717, 109] width 127 height 26
checkbox input "true"
click at [882, 152] on div "1 Request records/ book visit Instructions" at bounding box center [1045, 168] width 957 height 39
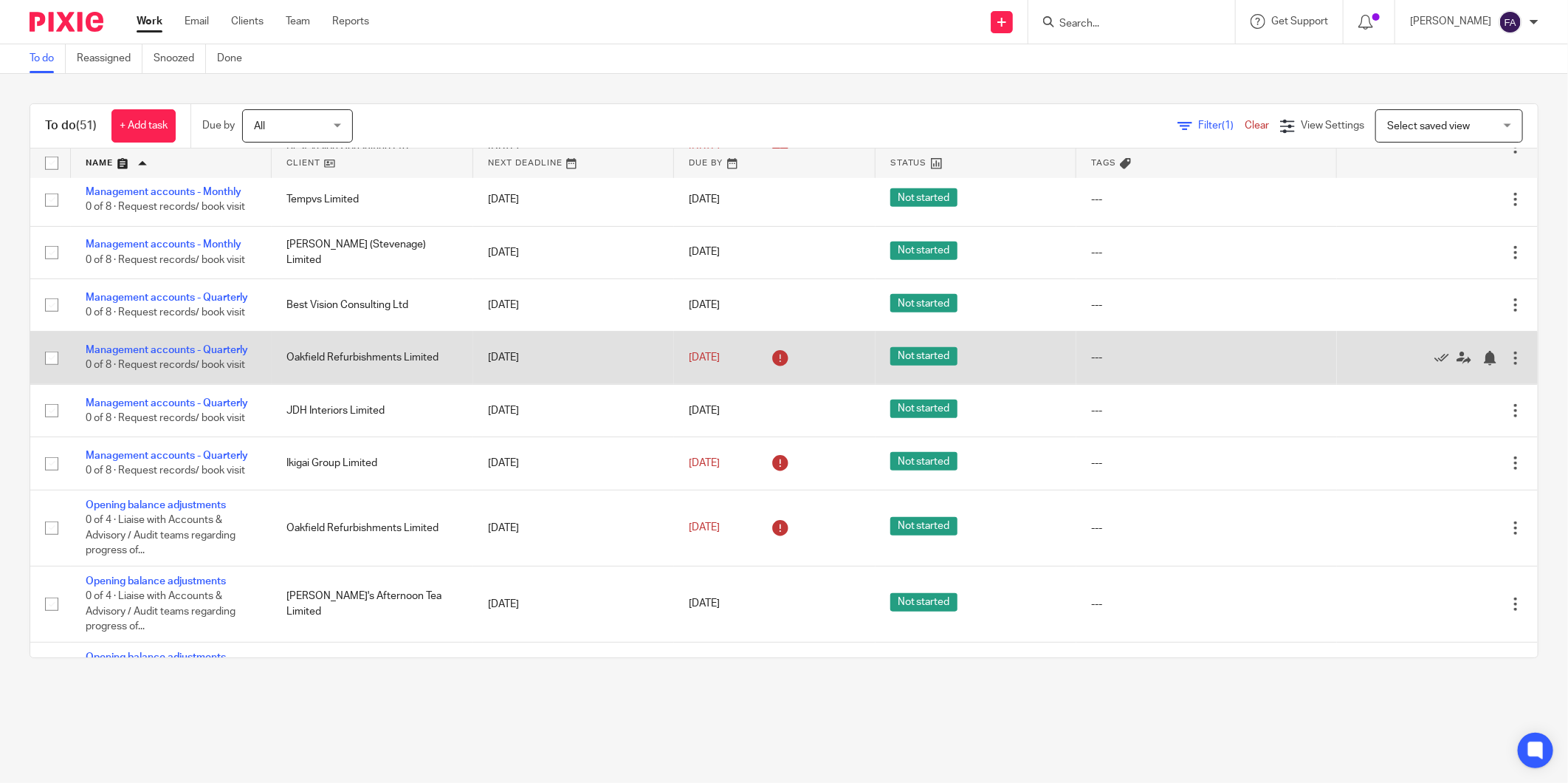
scroll to position [587, 0]
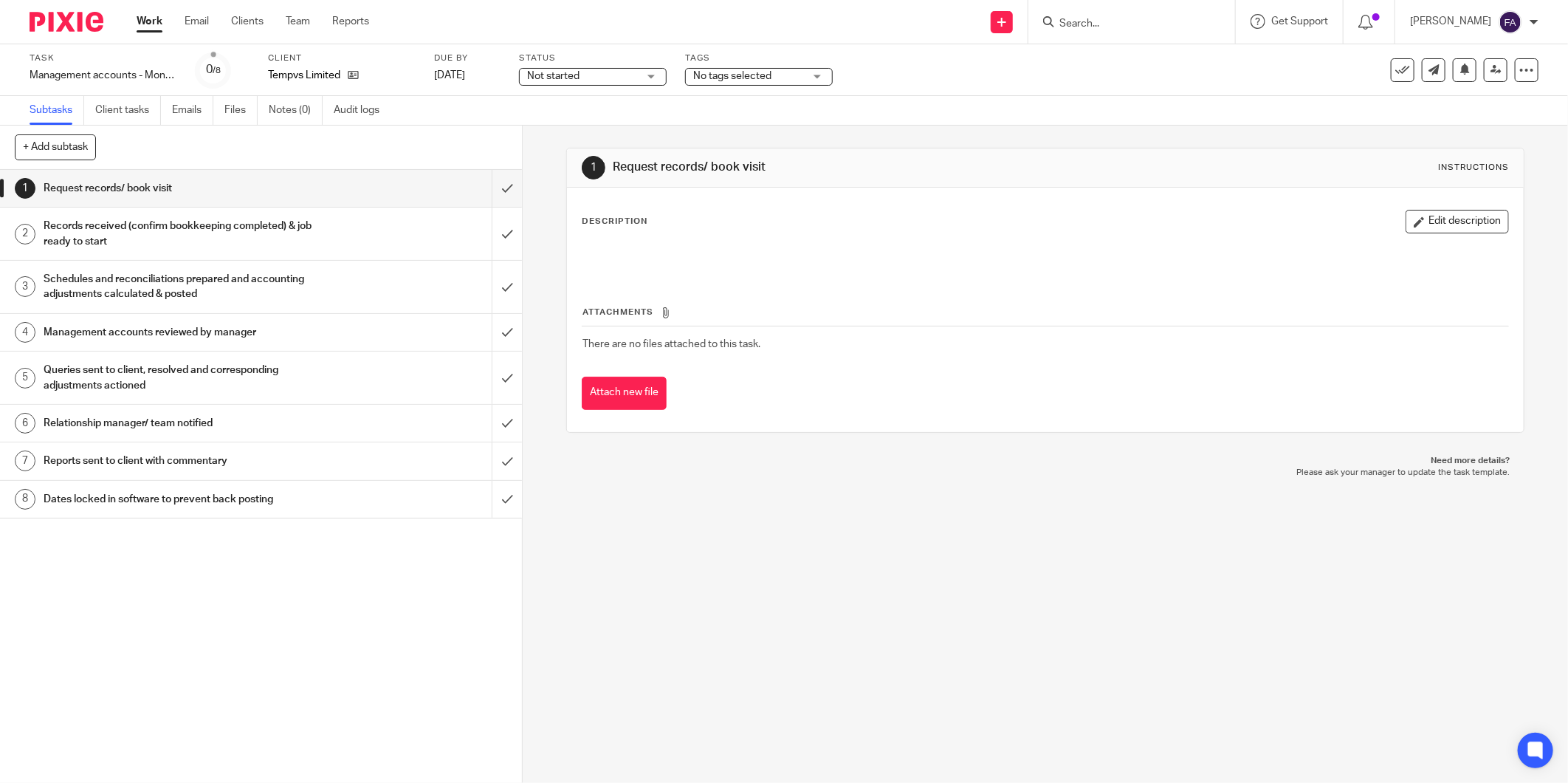
click at [726, 82] on span "No tags selected" at bounding box center [749, 76] width 111 height 16
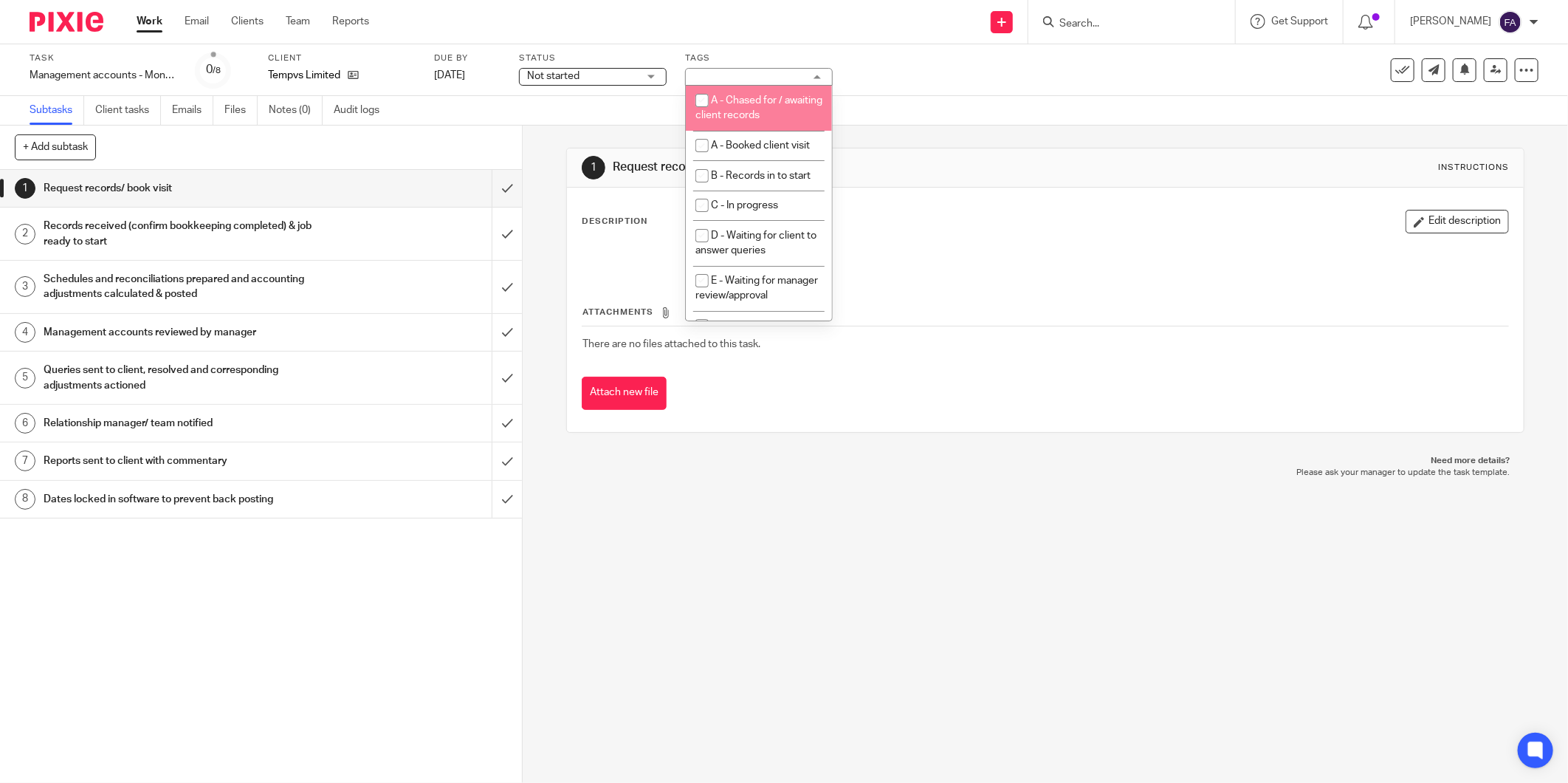
click at [725, 120] on li "A - Chased for / awaiting client records" at bounding box center [759, 108] width 146 height 45
checkbox input "true"
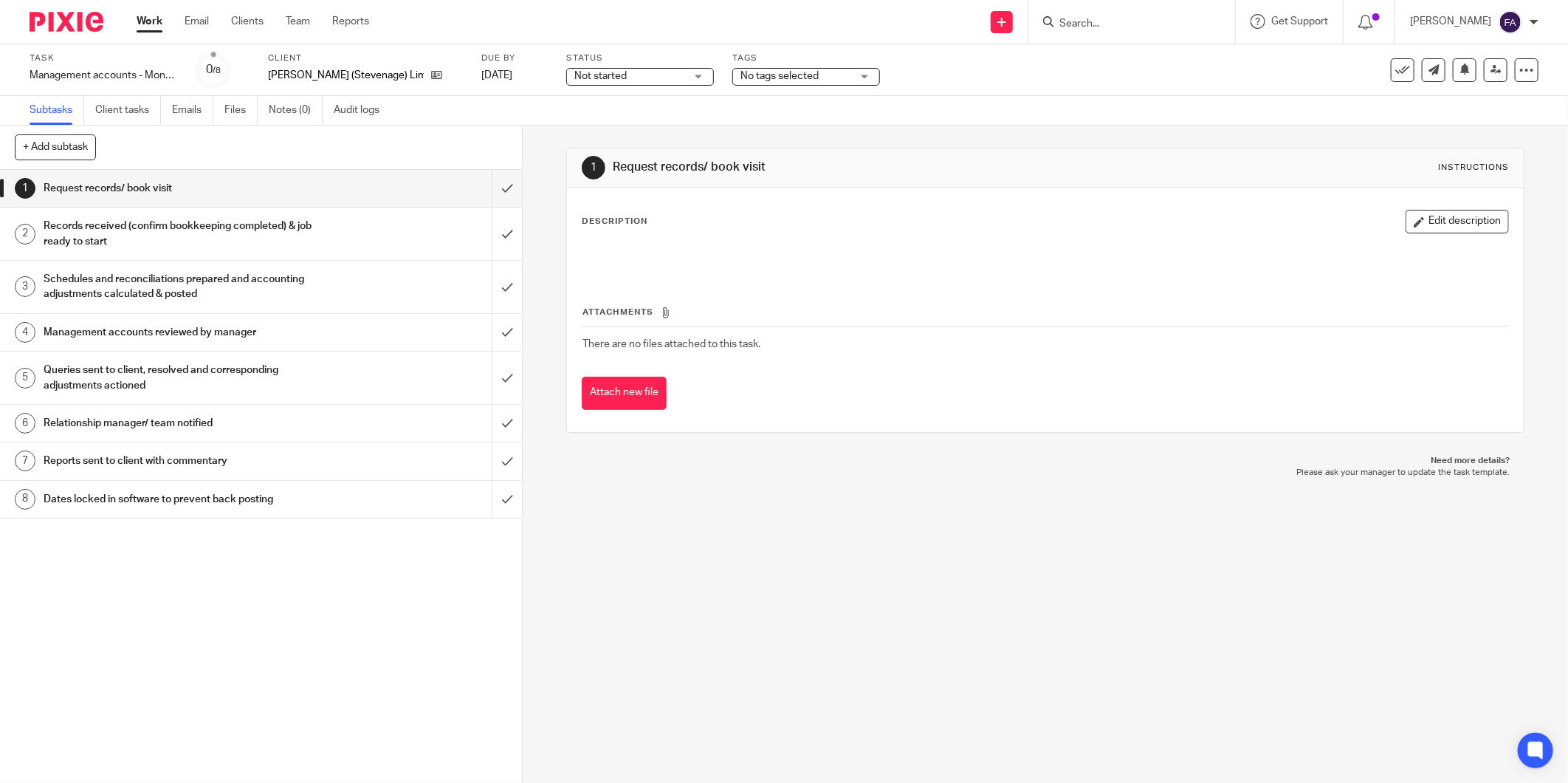
click at [754, 68] on div "No tags selected" at bounding box center [807, 76] width 148 height 18
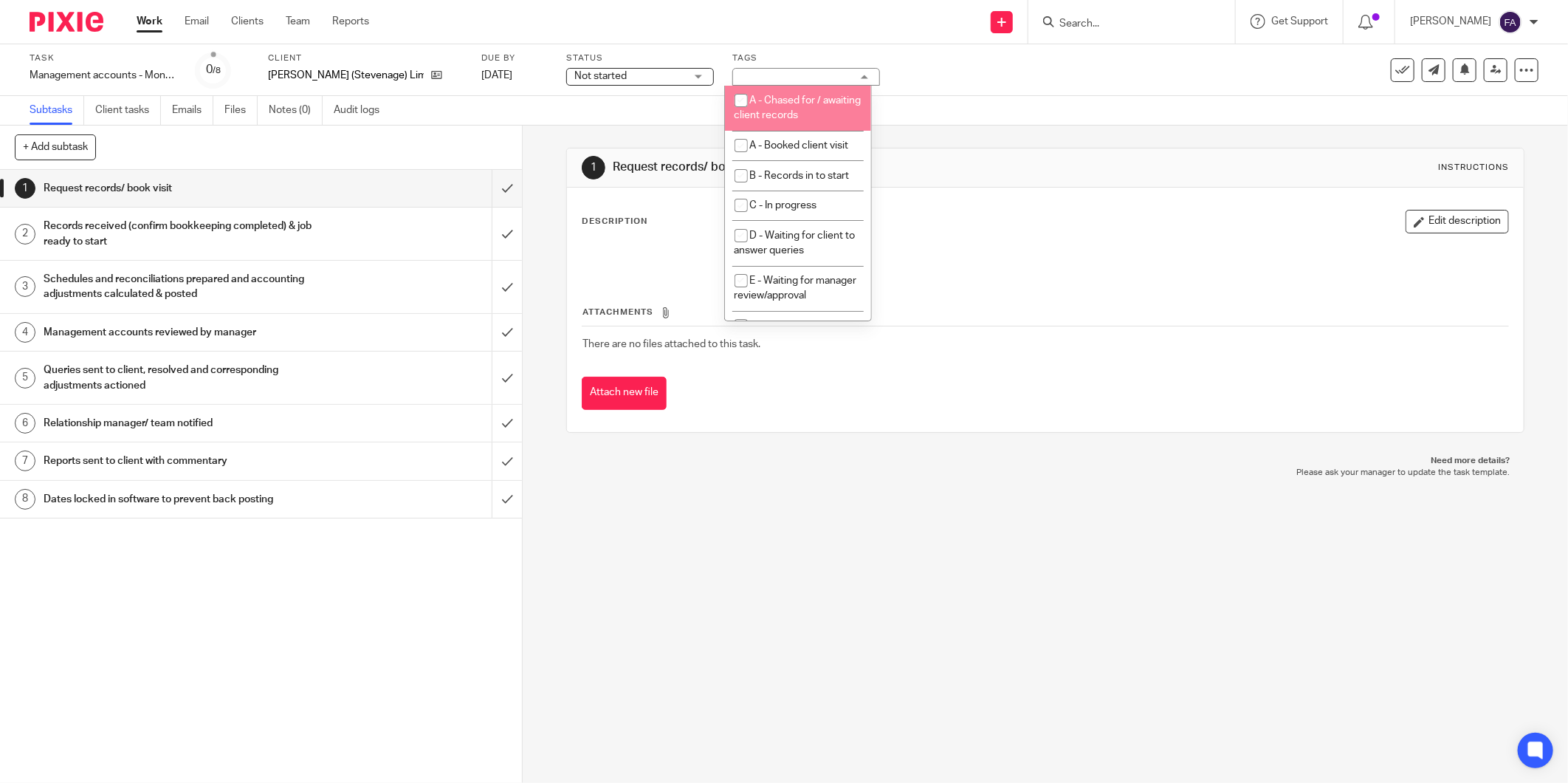
click at [758, 97] on span "A - Chased for / awaiting client records" at bounding box center [799, 109] width 127 height 26
checkbox input "true"
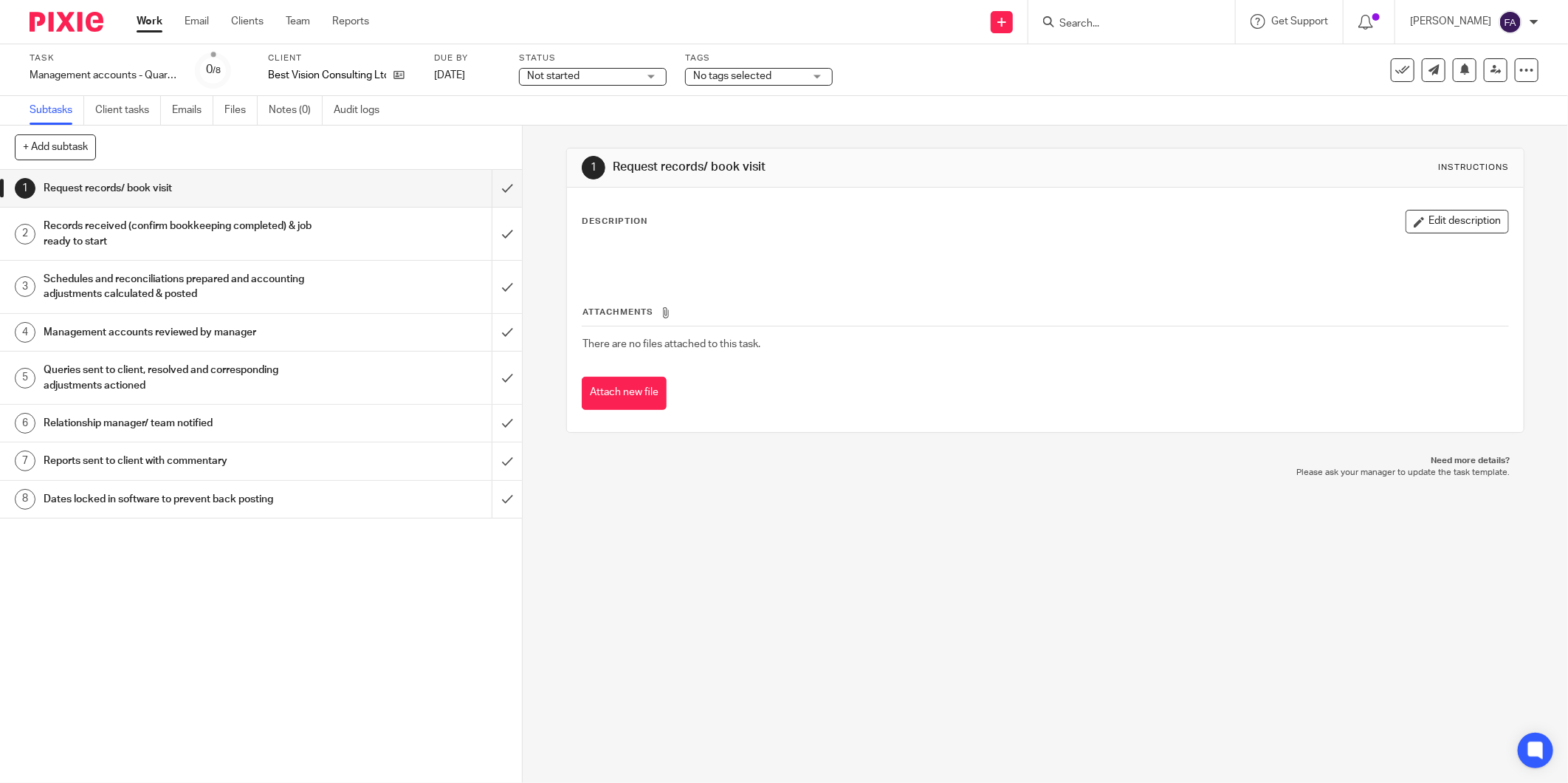
click at [803, 78] on span "No tags selected" at bounding box center [749, 76] width 111 height 16
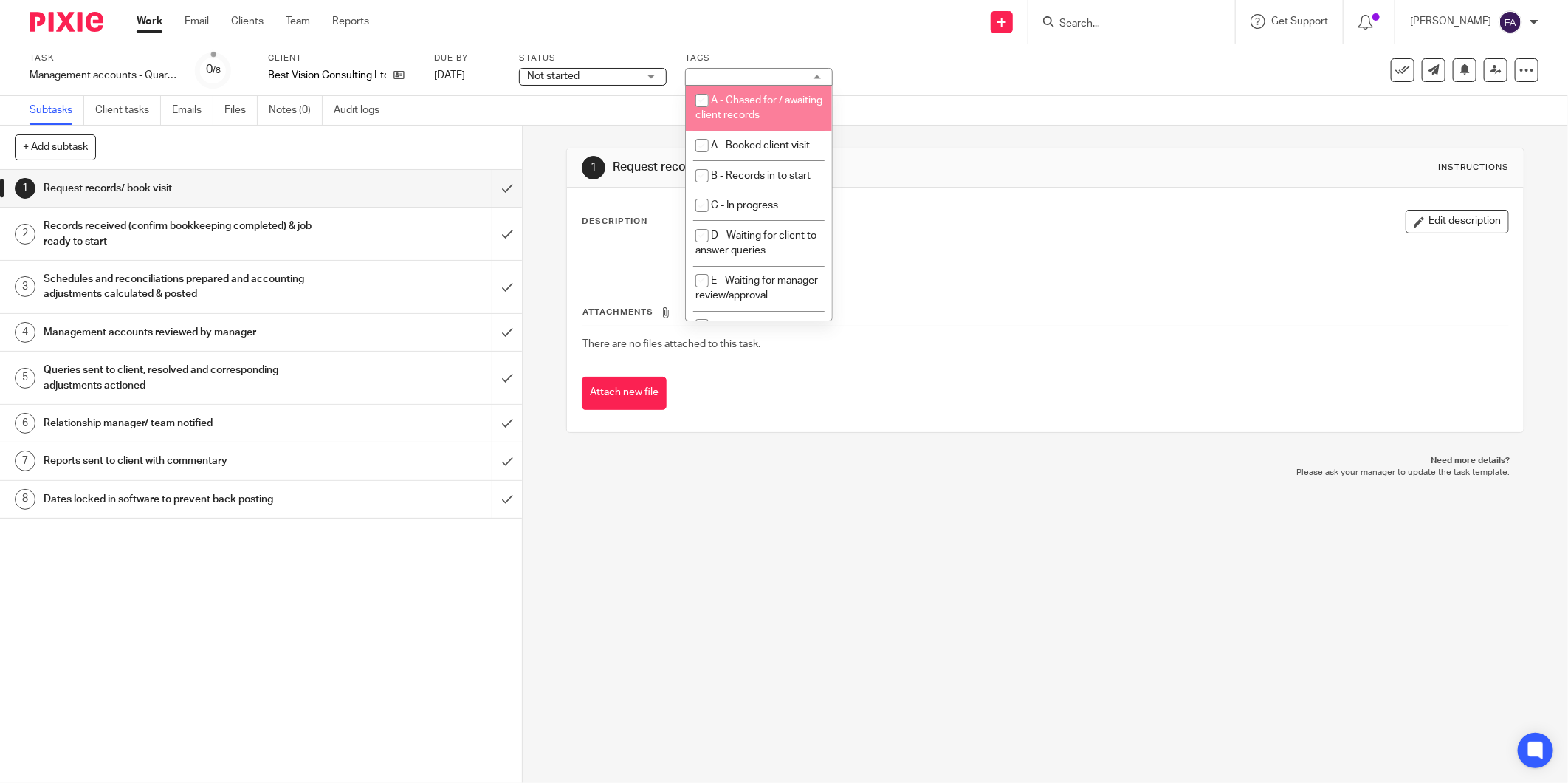
click at [793, 110] on li "A - Chased for / awaiting client records" at bounding box center [759, 108] width 146 height 45
checkbox input "true"
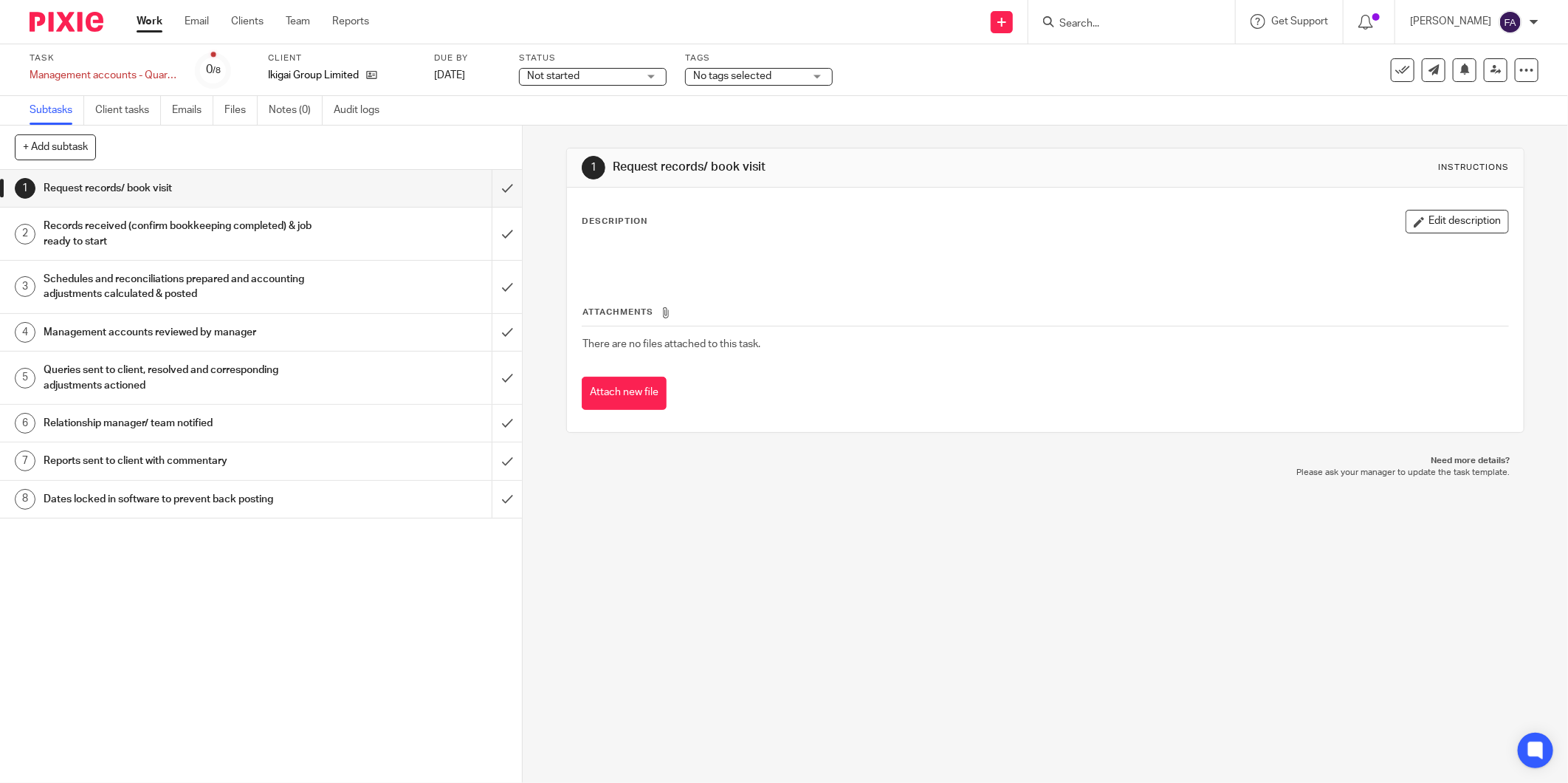
click at [802, 82] on span "No tags selected" at bounding box center [749, 76] width 111 height 16
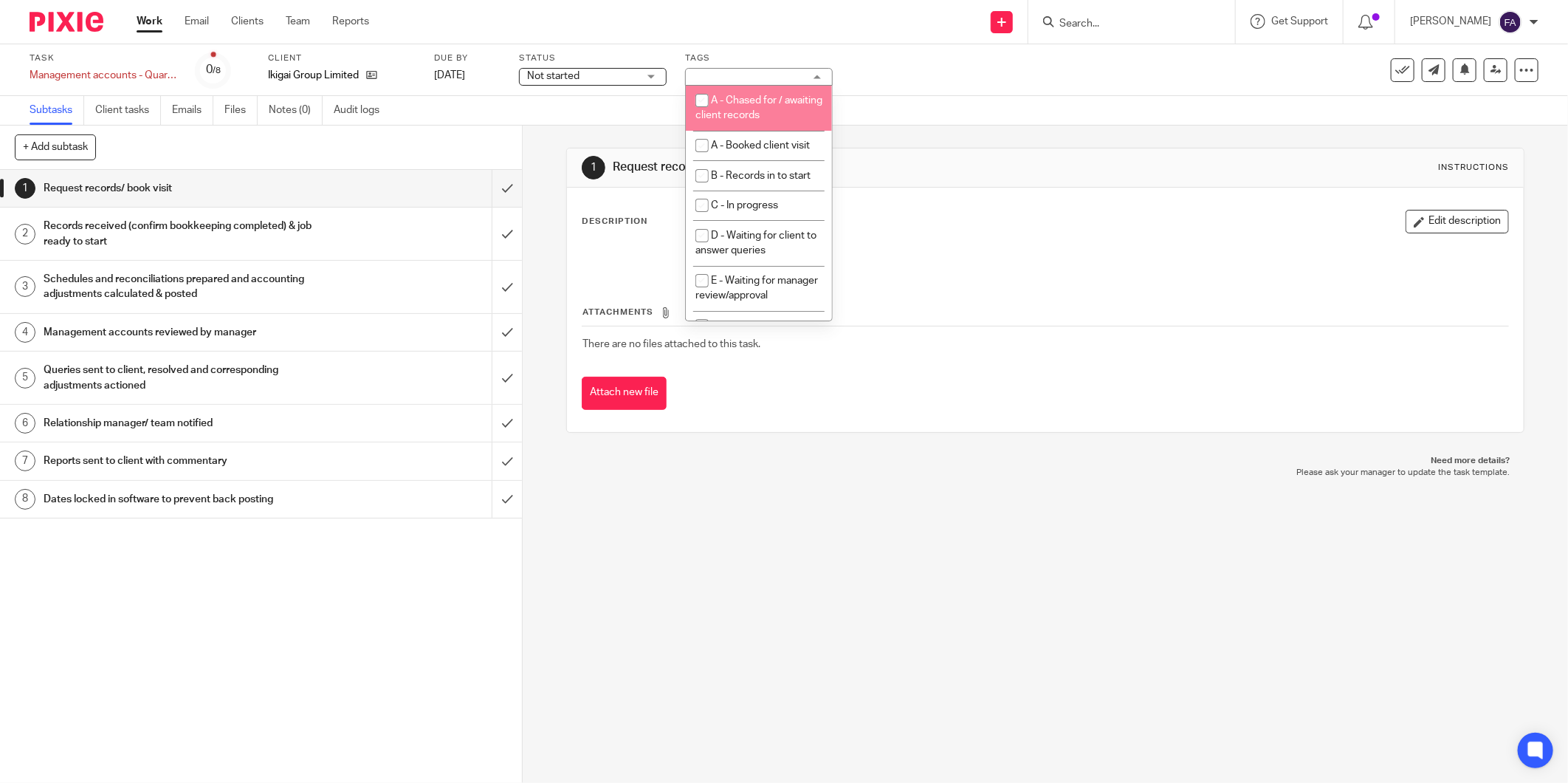
click at [802, 108] on li "A - Chased for / awaiting client records" at bounding box center [759, 108] width 146 height 45
checkbox input "true"
click at [899, 113] on div "Subtasks Client tasks Emails Files Notes (0) Audit logs" at bounding box center [784, 111] width 1568 height 30
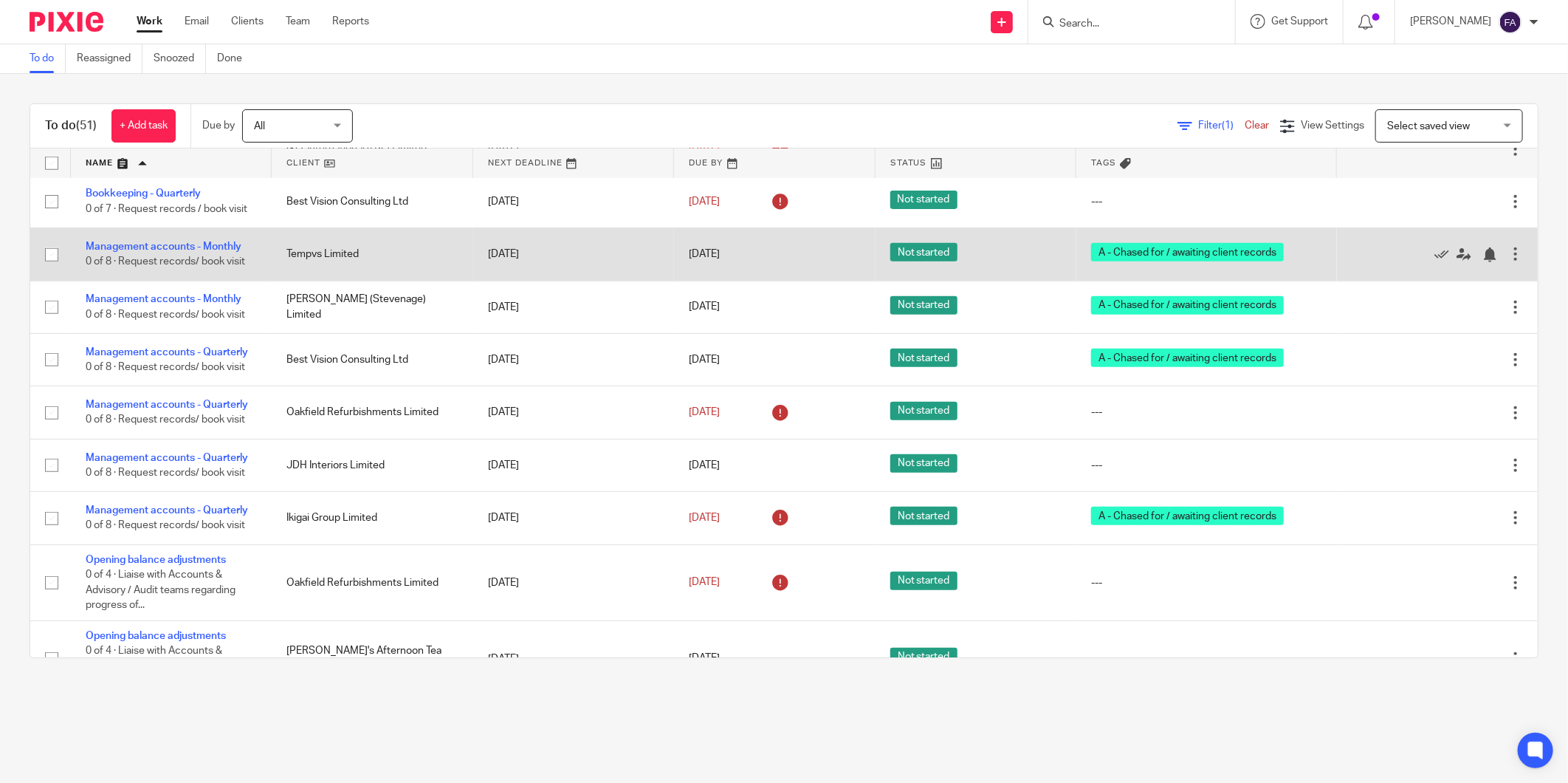
scroll to position [492, 0]
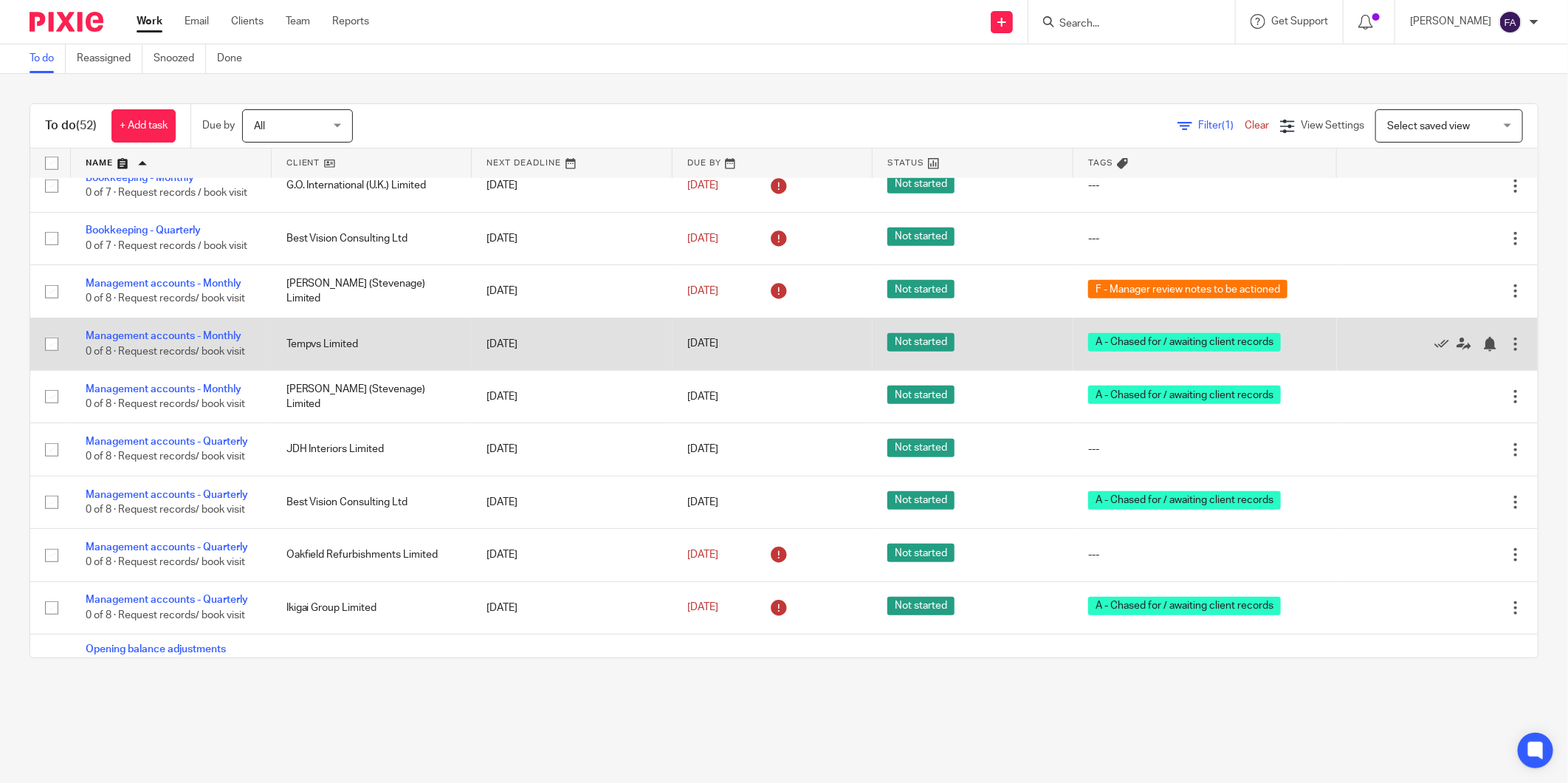
scroll to position [492, 0]
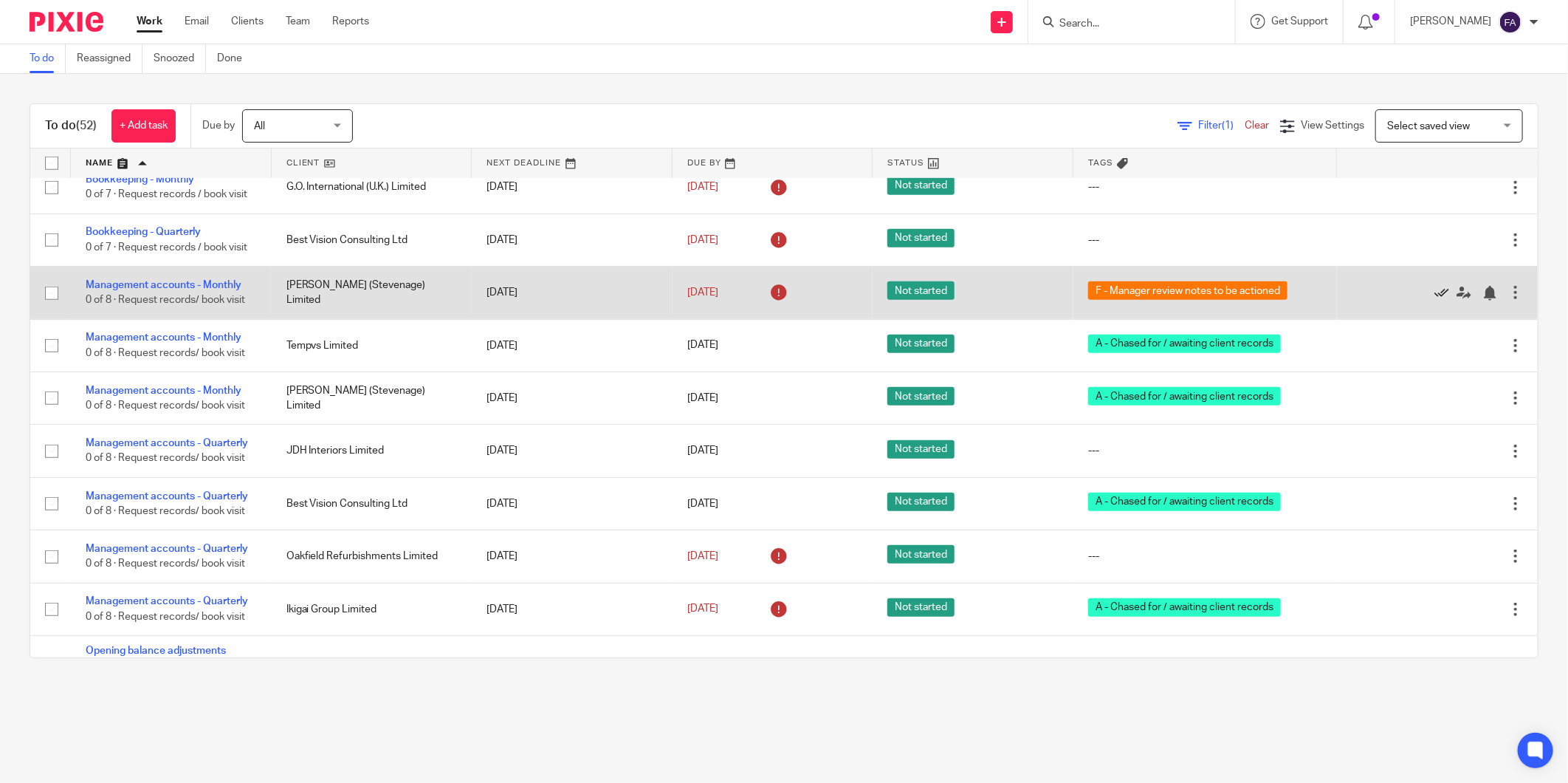
click at [1435, 294] on icon at bounding box center [1442, 294] width 15 height 15
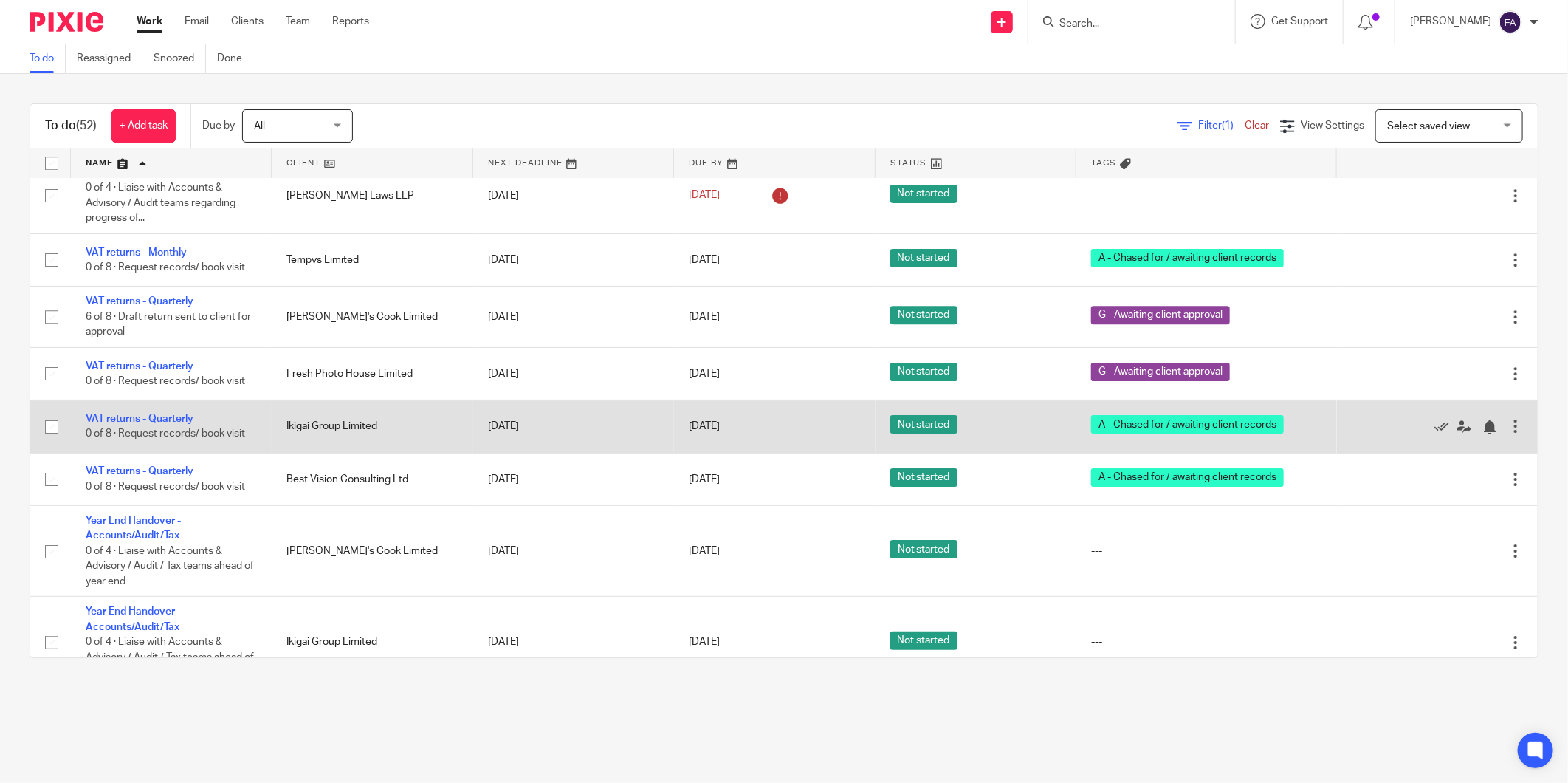
scroll to position [2967, 0]
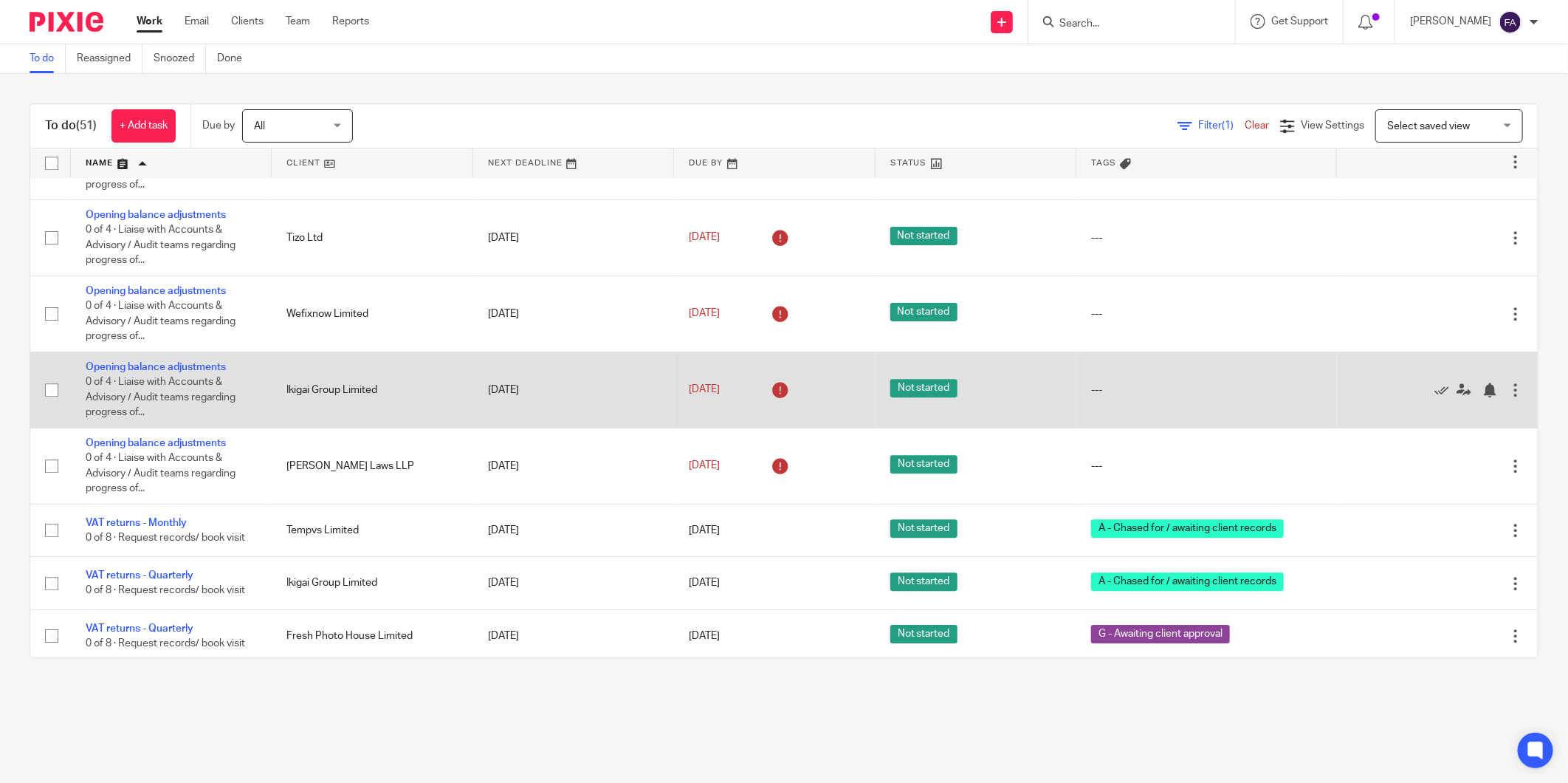
scroll to position [2872, 0]
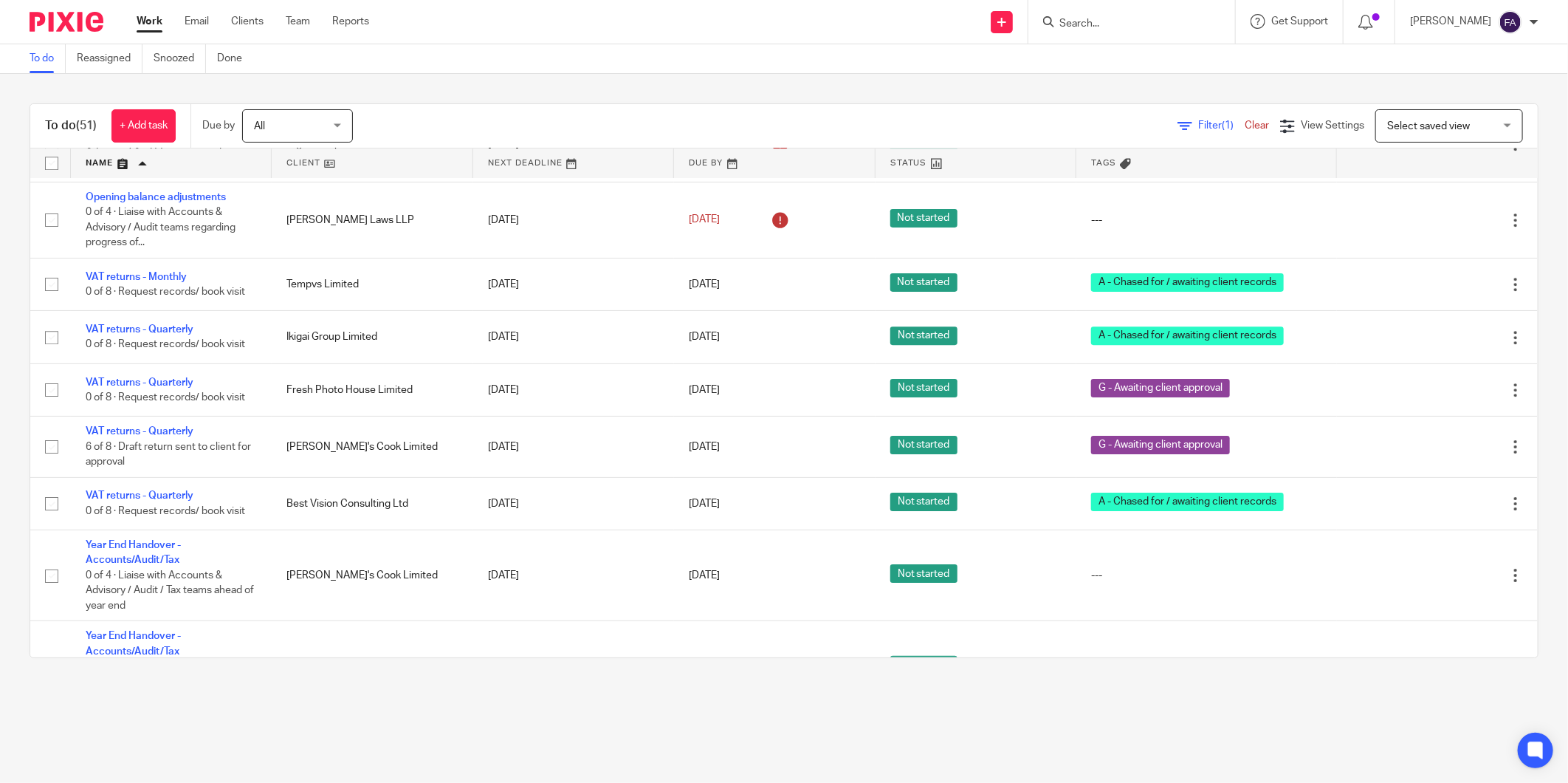
click at [16, 441] on div "To do (51) + Add task Due by All All [DATE] [DATE] This week Next week This mon…" at bounding box center [784, 381] width 1568 height 614
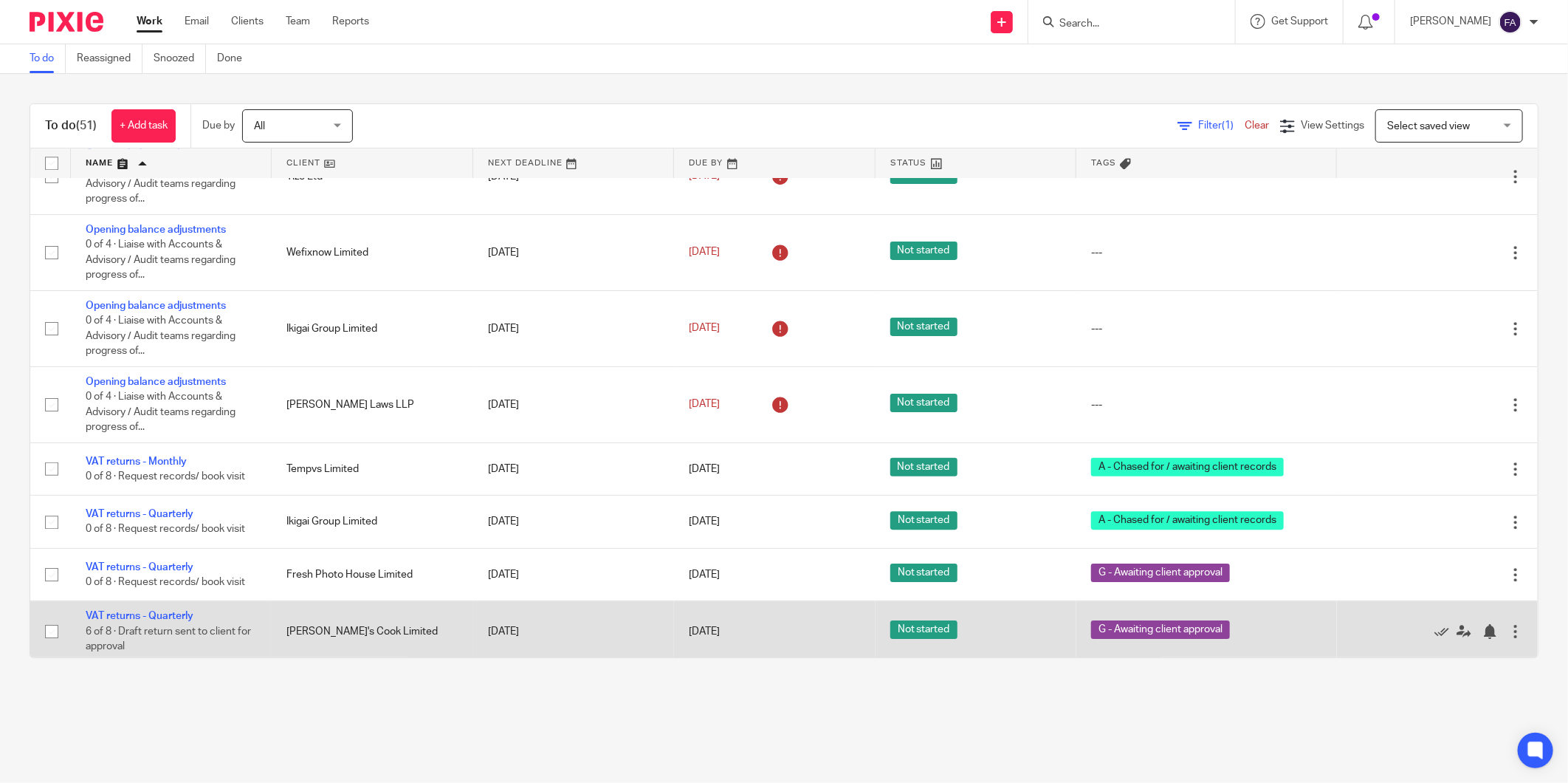
scroll to position [2955, 0]
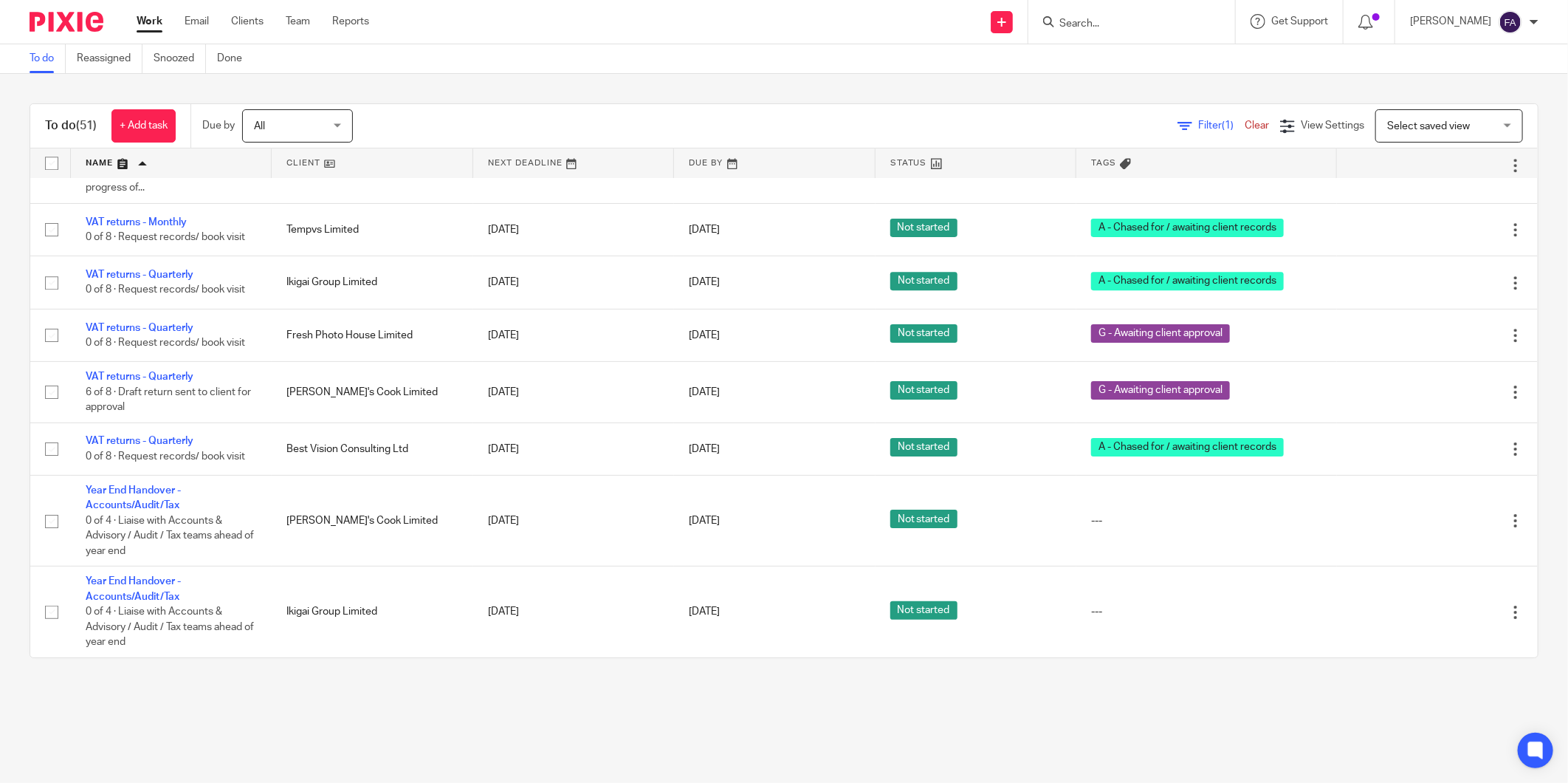
click at [18, 532] on div "To do (51) + Add task Due by All All [DATE] [DATE] This week Next week This mon…" at bounding box center [784, 381] width 1568 height 614
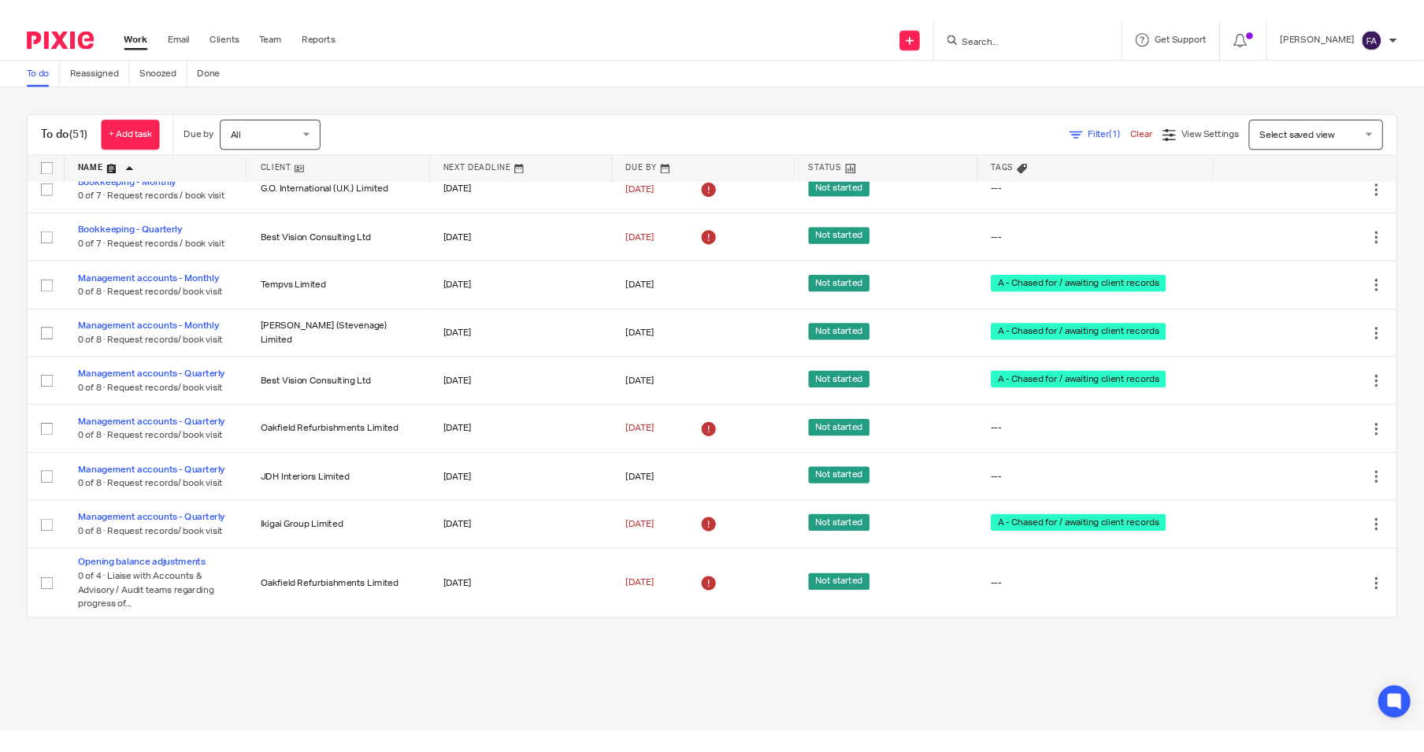
scroll to position [525, 0]
